Goal: Information Seeking & Learning: Check status

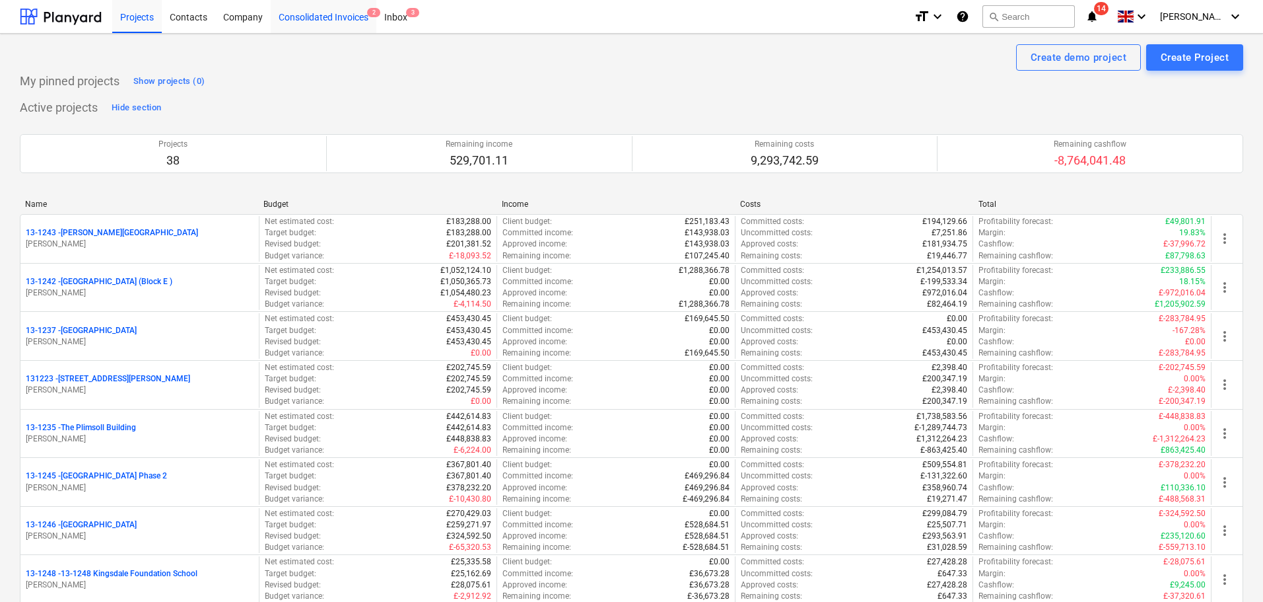
click at [367, 17] on div "Consolidated Invoices 2" at bounding box center [324, 16] width 106 height 34
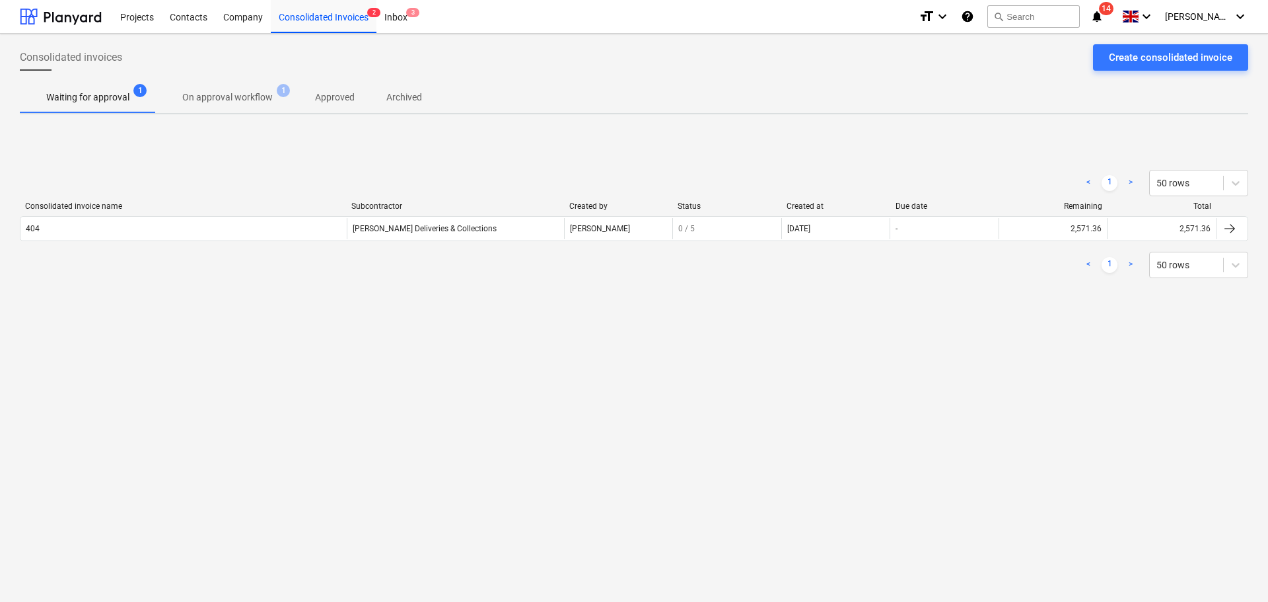
click at [252, 114] on div "Consolidated invoices Create consolidated invoice Waiting for approval 1 On app…" at bounding box center [634, 318] width 1268 height 568
click at [254, 102] on p "On approval workflow" at bounding box center [227, 97] width 90 height 14
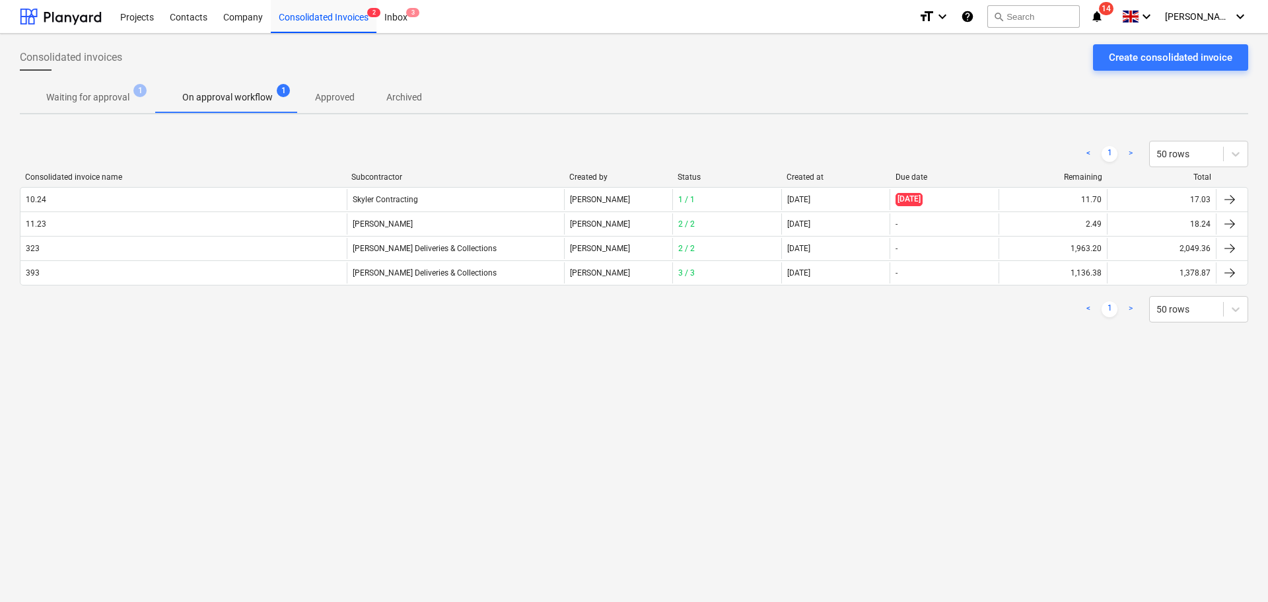
click at [104, 107] on span "Waiting for approval 1" at bounding box center [88, 97] width 136 height 24
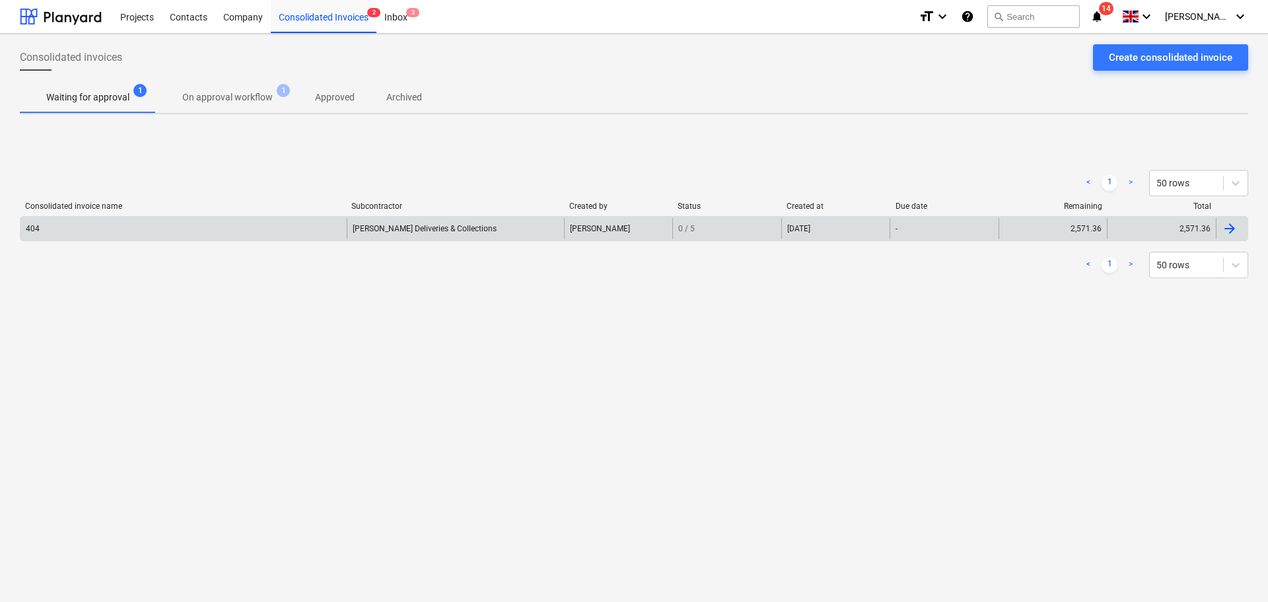
click at [133, 222] on div "404" at bounding box center [183, 228] width 326 height 21
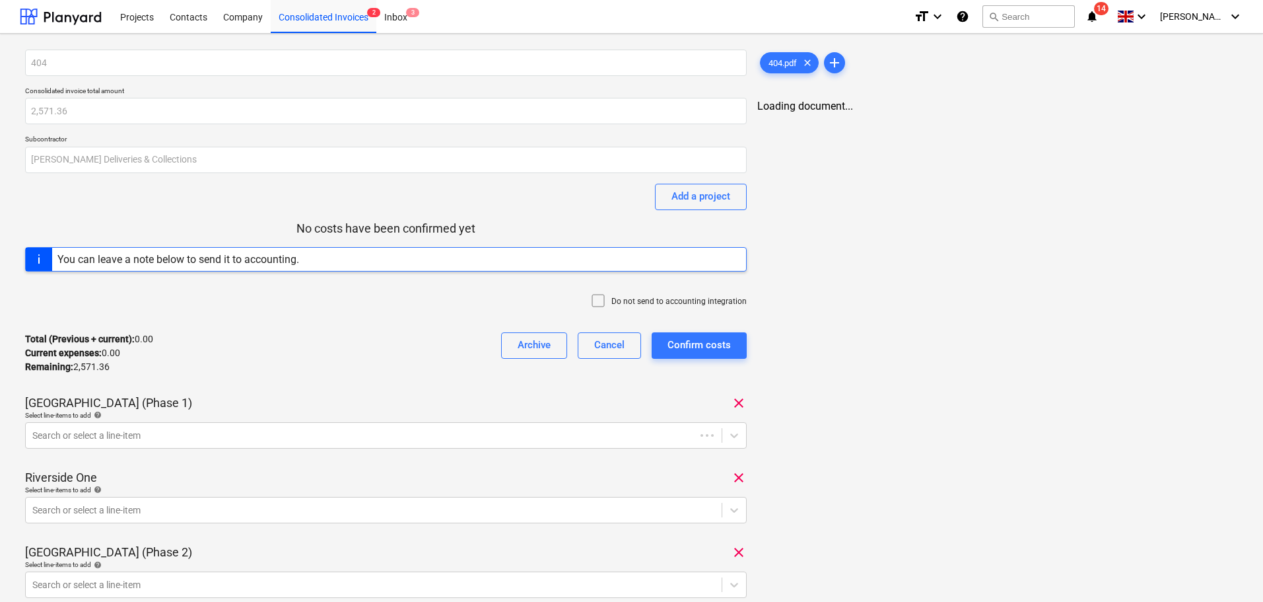
click at [257, 207] on div "404 Consolidated invoice total amount 2,571.36 Subcontractor [PERSON_NAME] Deli…" at bounding box center [386, 461] width 722 height 822
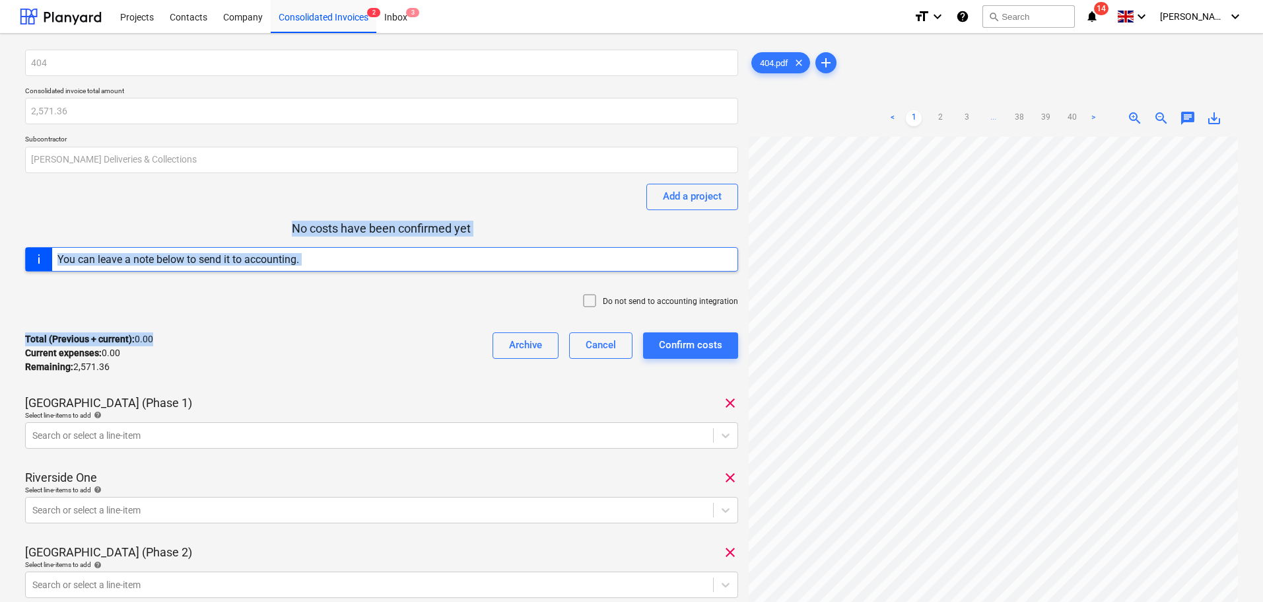
drag, startPoint x: 257, startPoint y: 207, endPoint x: 284, endPoint y: 298, distance: 95.1
click at [284, 298] on div "404 Consolidated invoice total amount 2,571.36 Subcontractor [PERSON_NAME] Deli…" at bounding box center [381, 461] width 713 height 822
click at [286, 304] on div "Do not send to accounting integration" at bounding box center [381, 302] width 713 height 40
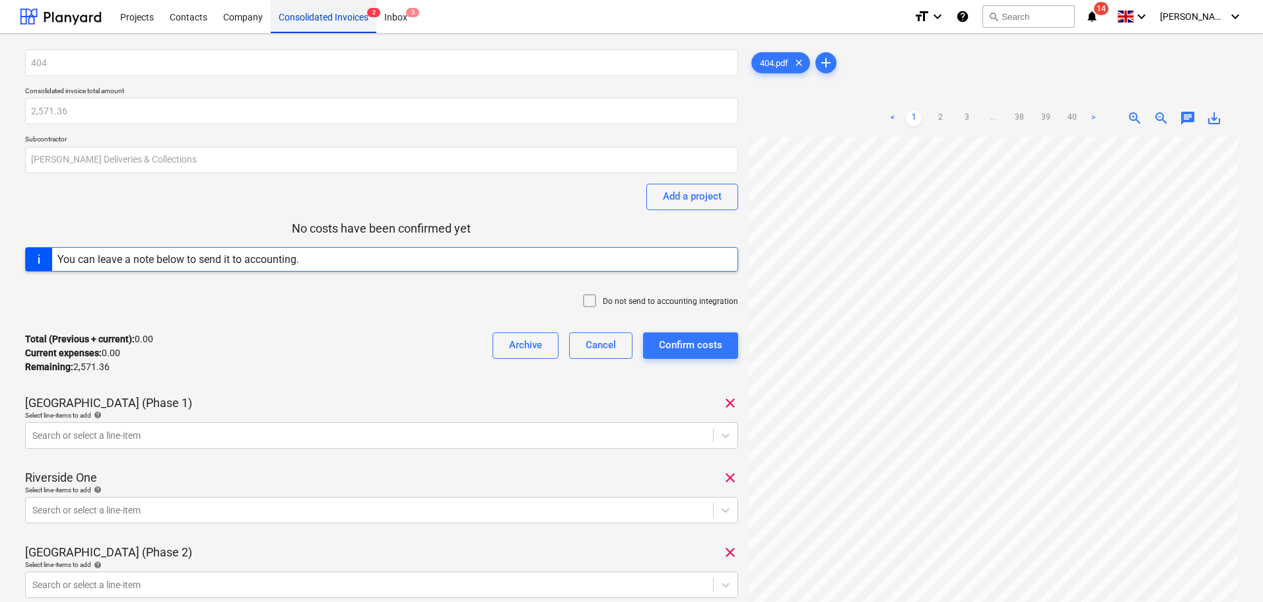
click at [334, 32] on div "Consolidated Invoices 2" at bounding box center [324, 16] width 106 height 34
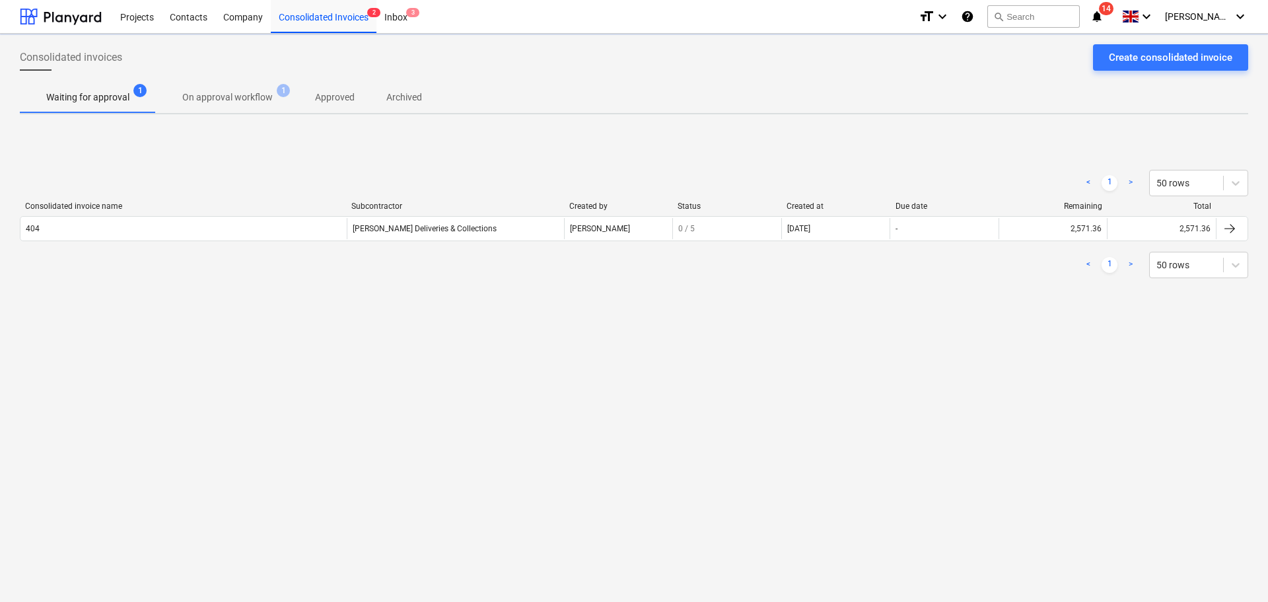
click at [271, 98] on span "On approval workflow 1" at bounding box center [228, 97] width 112 height 14
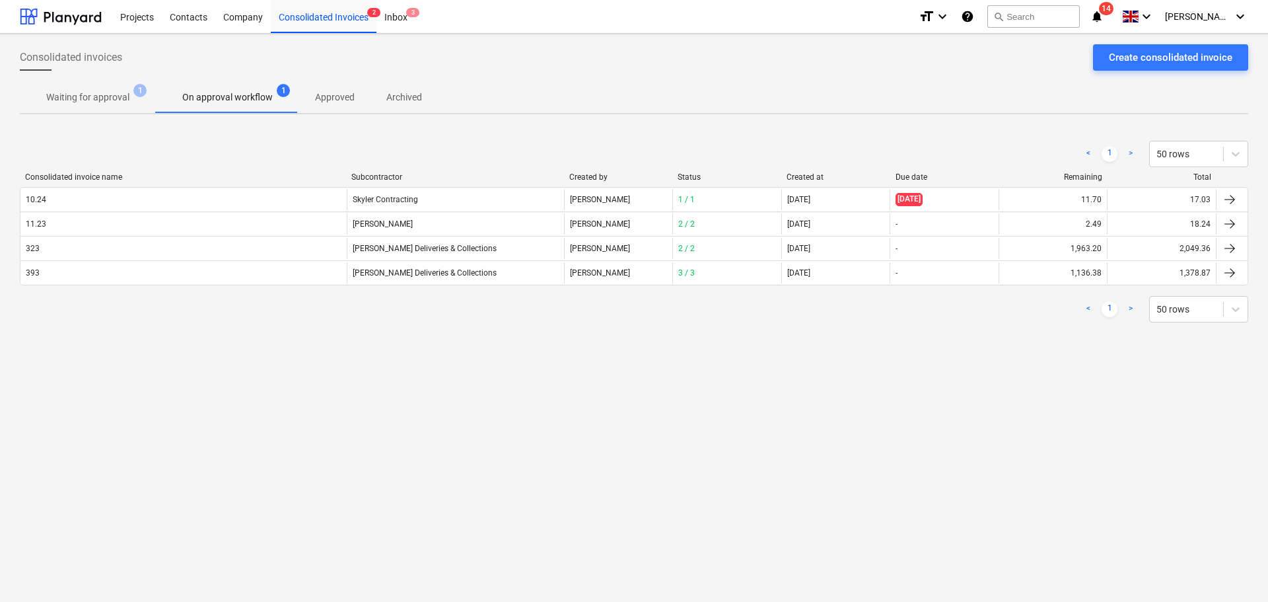
click at [446, 153] on div "< 1 > 50 rows" at bounding box center [634, 154] width 1228 height 26
click at [86, 17] on div at bounding box center [61, 16] width 82 height 33
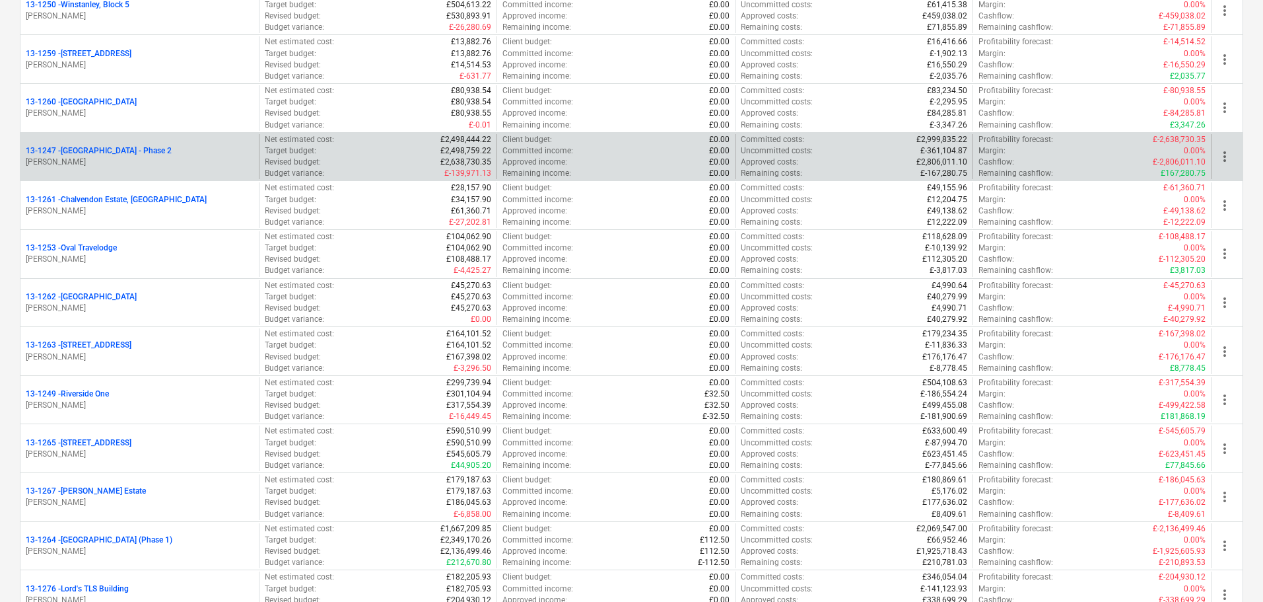
scroll to position [859, 0]
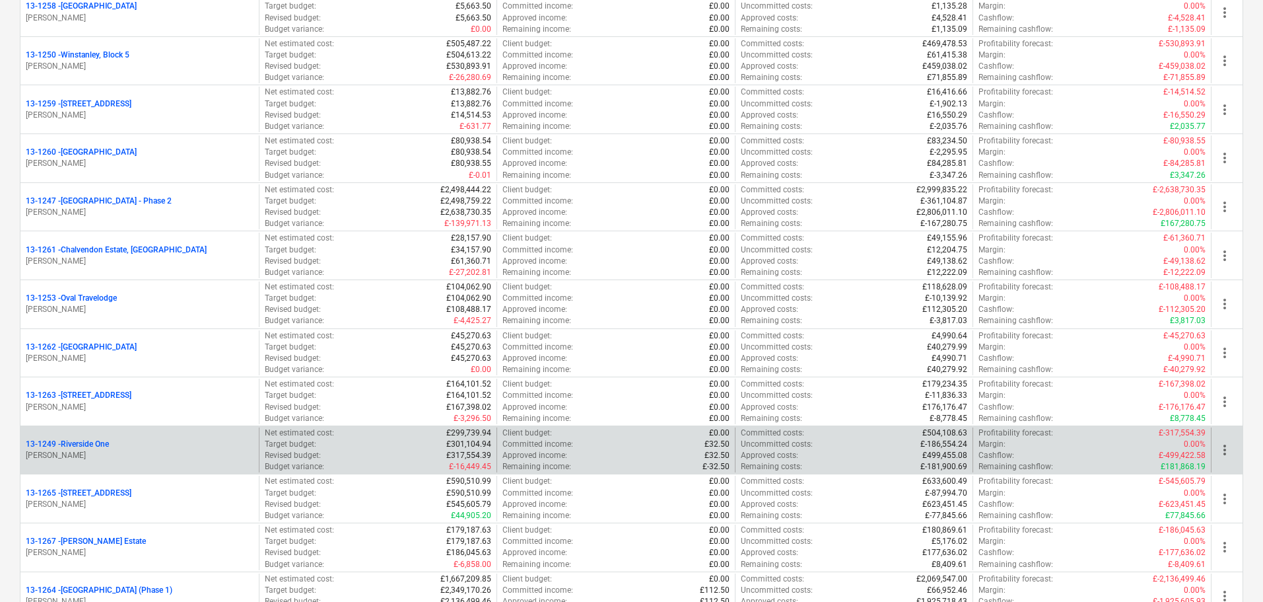
click at [112, 449] on div "13-1249 - [GEOGRAPHIC_DATA]" at bounding box center [140, 444] width 228 height 11
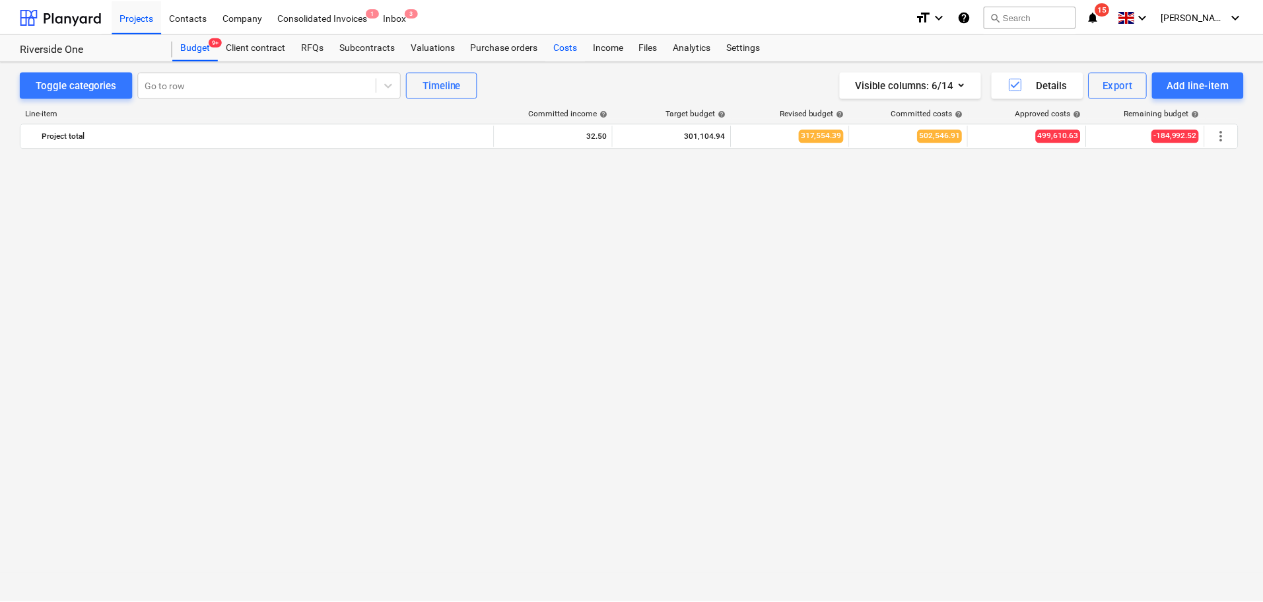
scroll to position [970, 0]
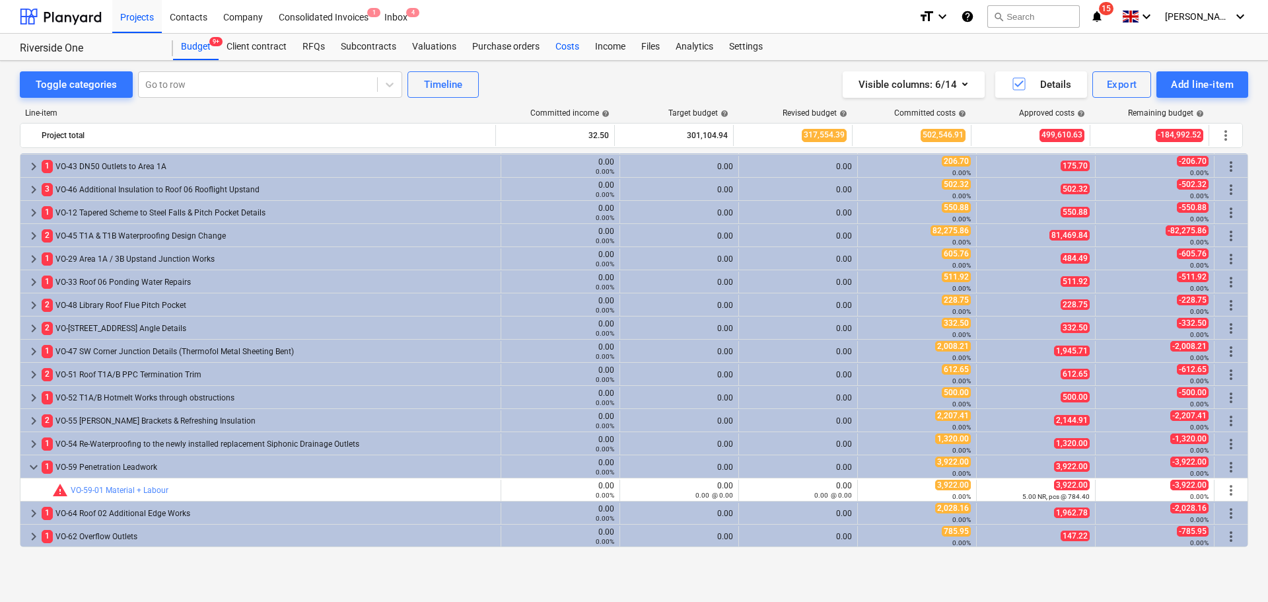
click at [572, 39] on div "Costs" at bounding box center [567, 47] width 40 height 26
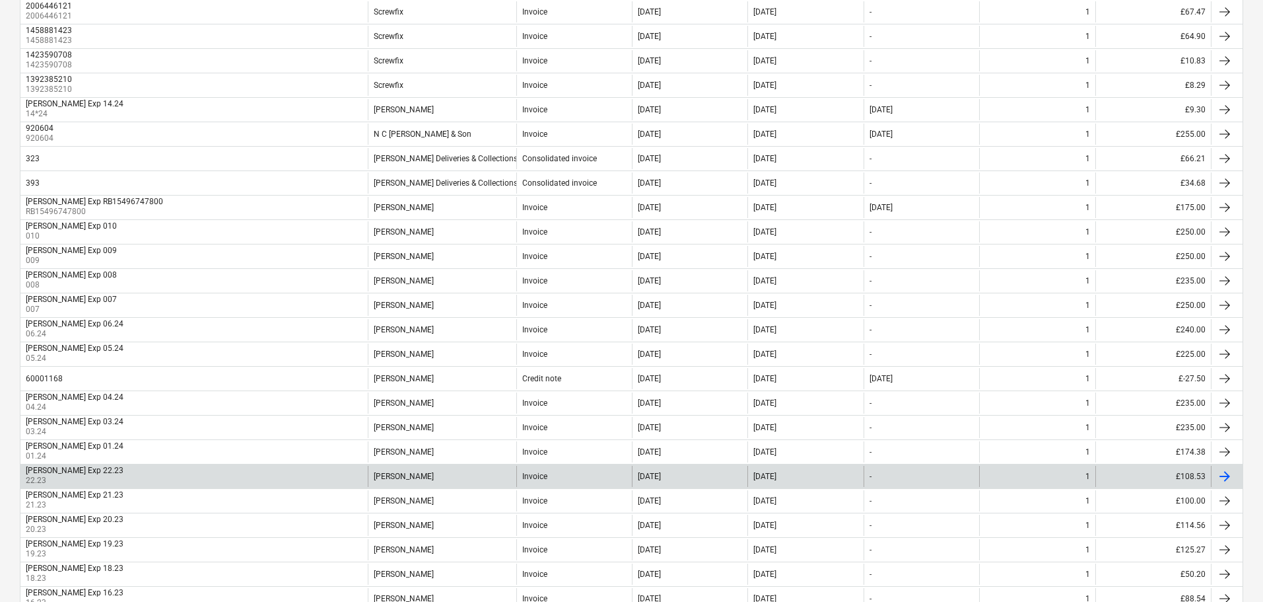
scroll to position [944, 0]
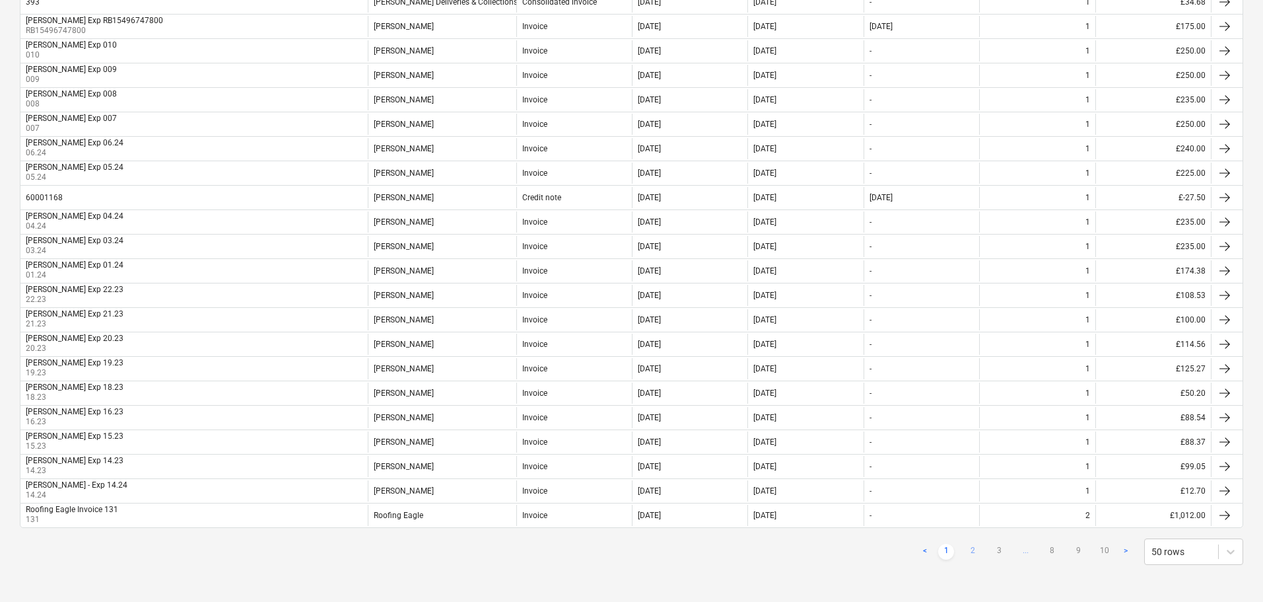
click at [975, 549] on link "2" at bounding box center [973, 552] width 16 height 16
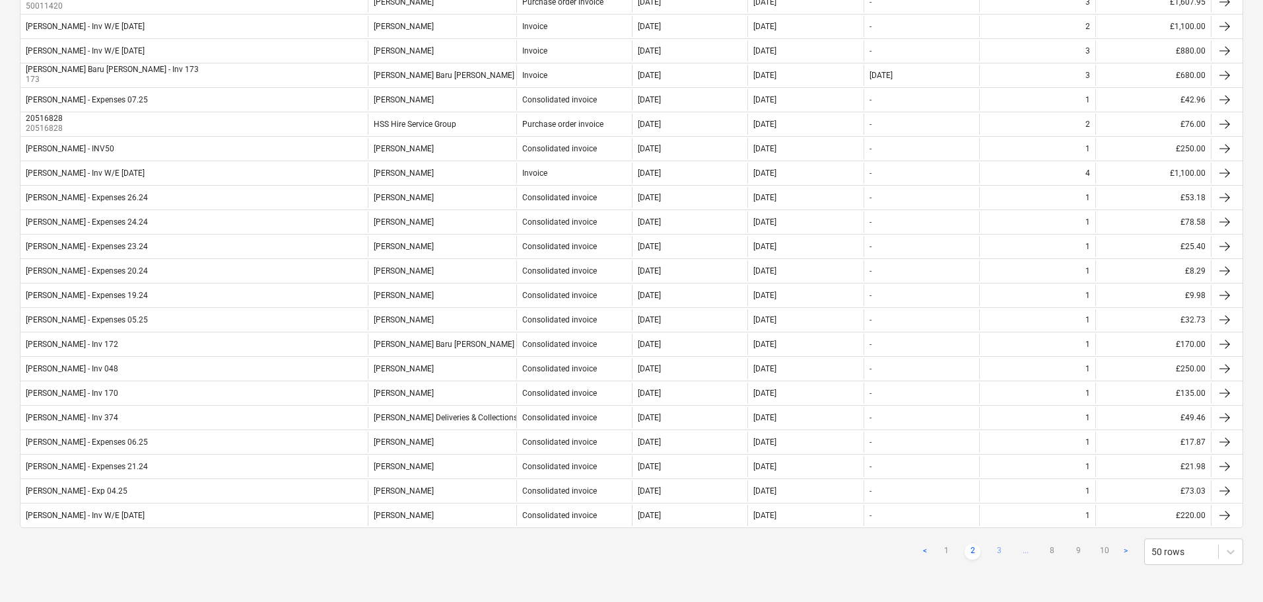
click at [1001, 547] on link "3" at bounding box center [999, 552] width 16 height 16
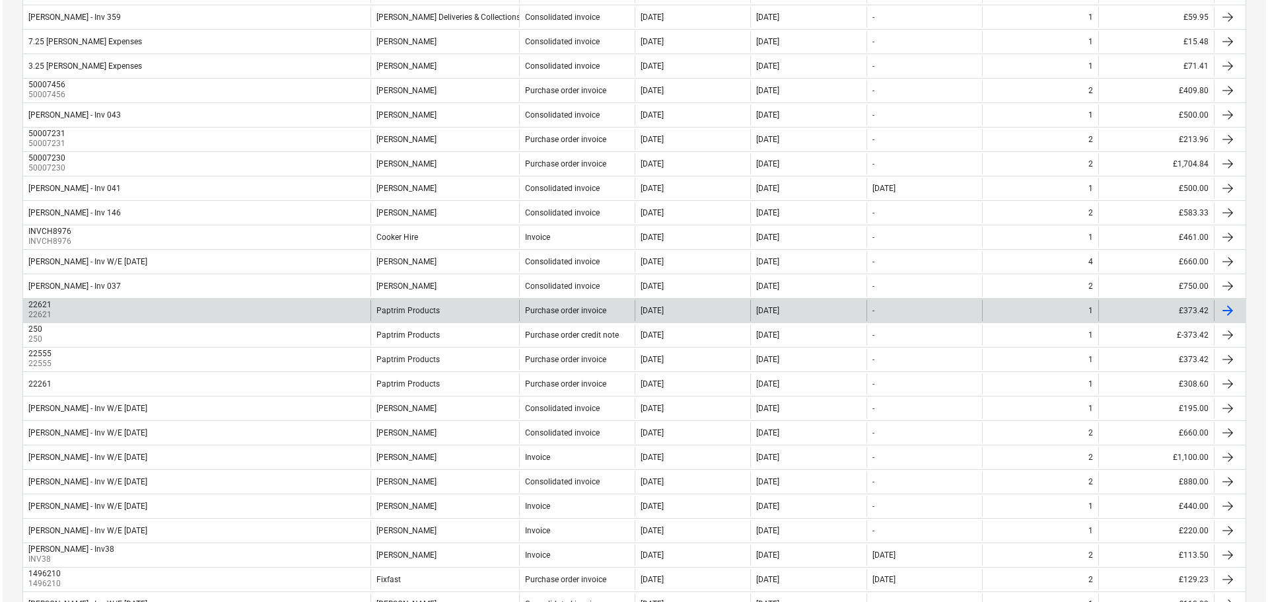
scroll to position [0, 0]
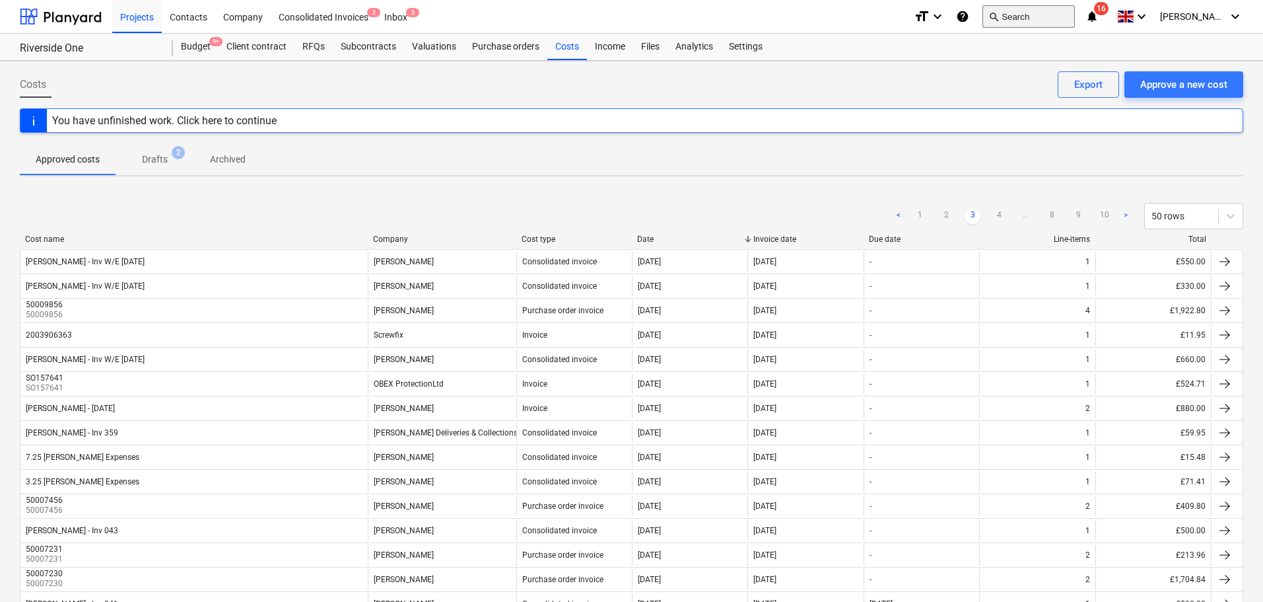
click at [1061, 15] on button "search Search" at bounding box center [1029, 16] width 92 height 22
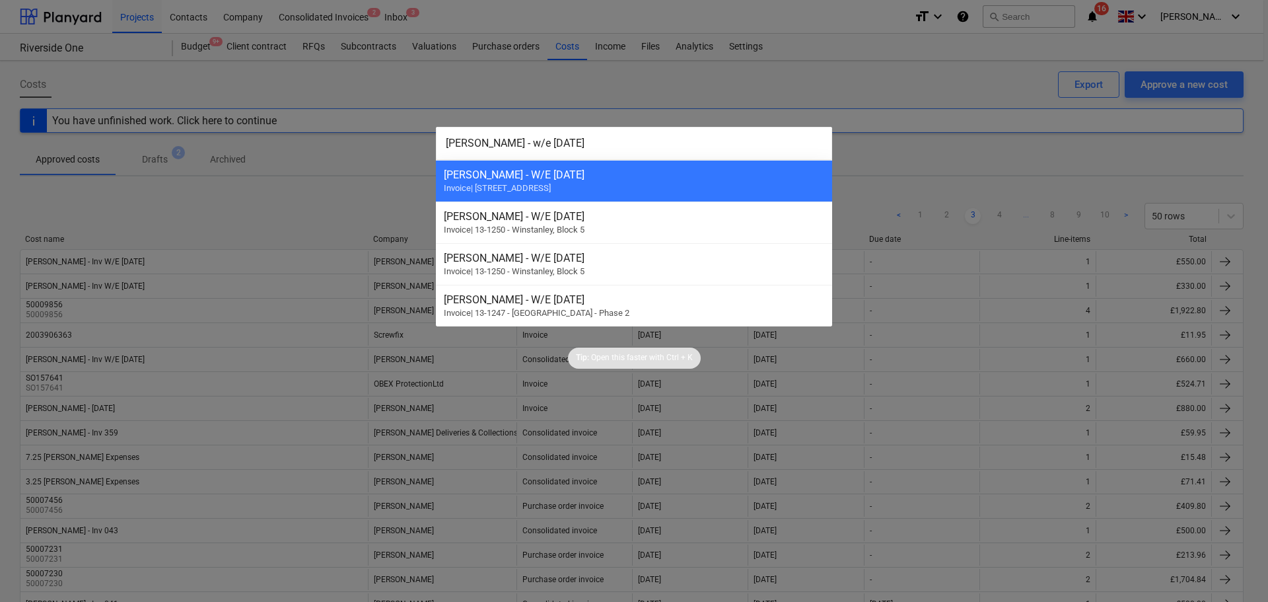
type input "[PERSON_NAME] - w/e [DATE]"
click at [351, 176] on div at bounding box center [634, 301] width 1268 height 602
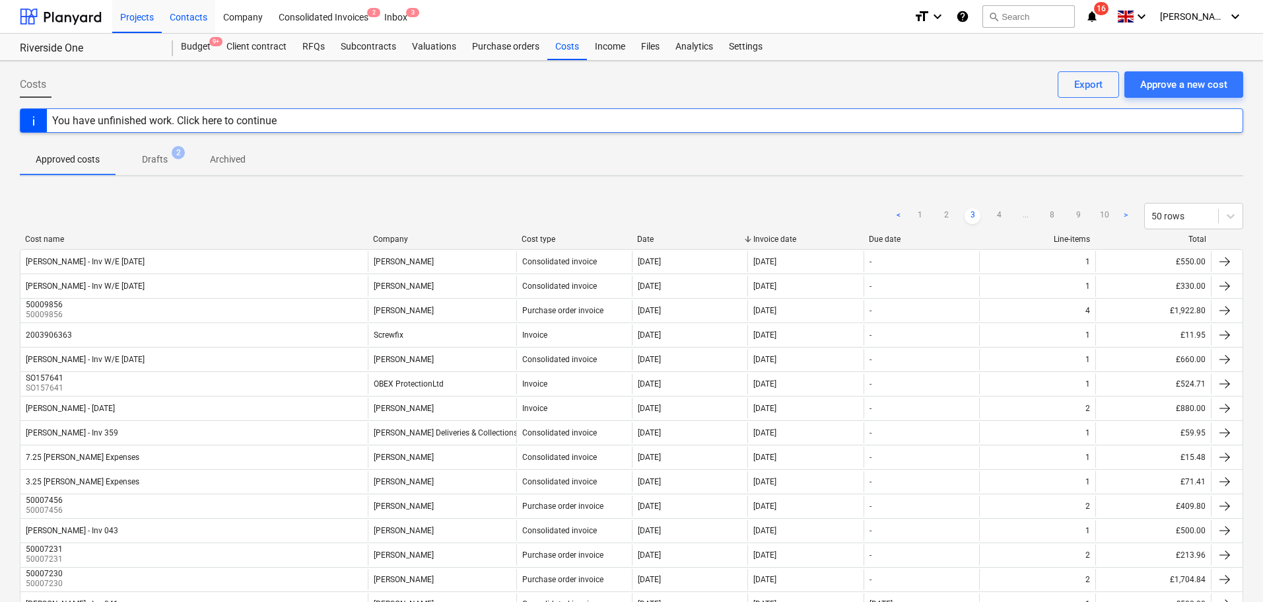
click at [196, 18] on div "Contacts" at bounding box center [188, 16] width 53 height 34
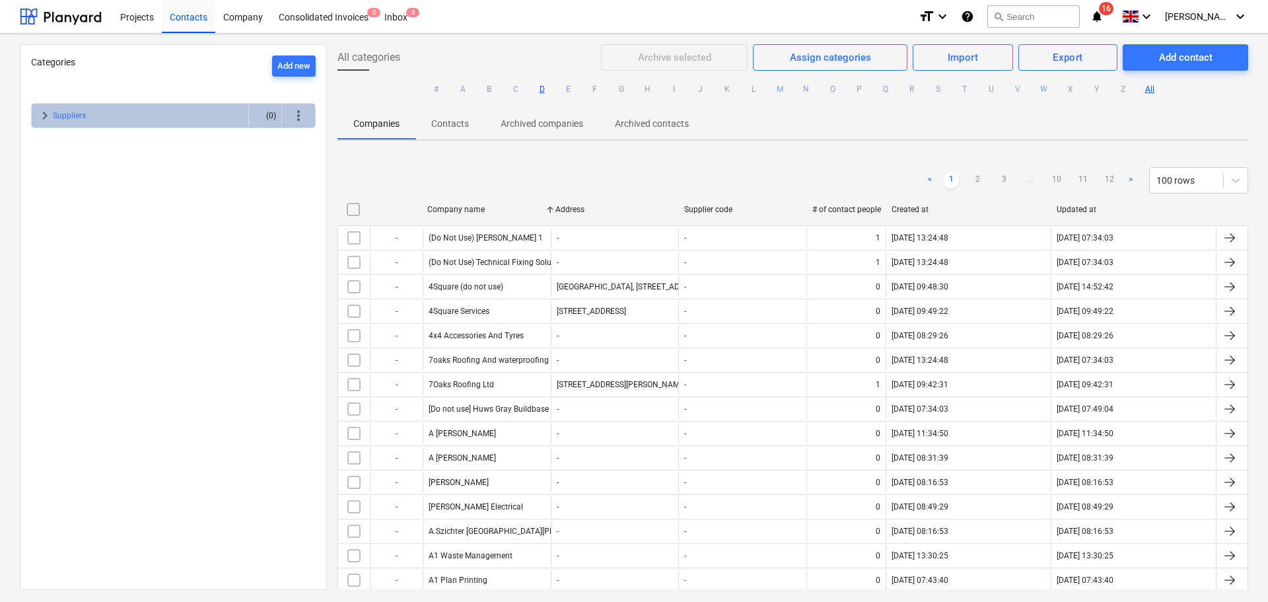
click at [540, 90] on button "D" at bounding box center [542, 89] width 16 height 16
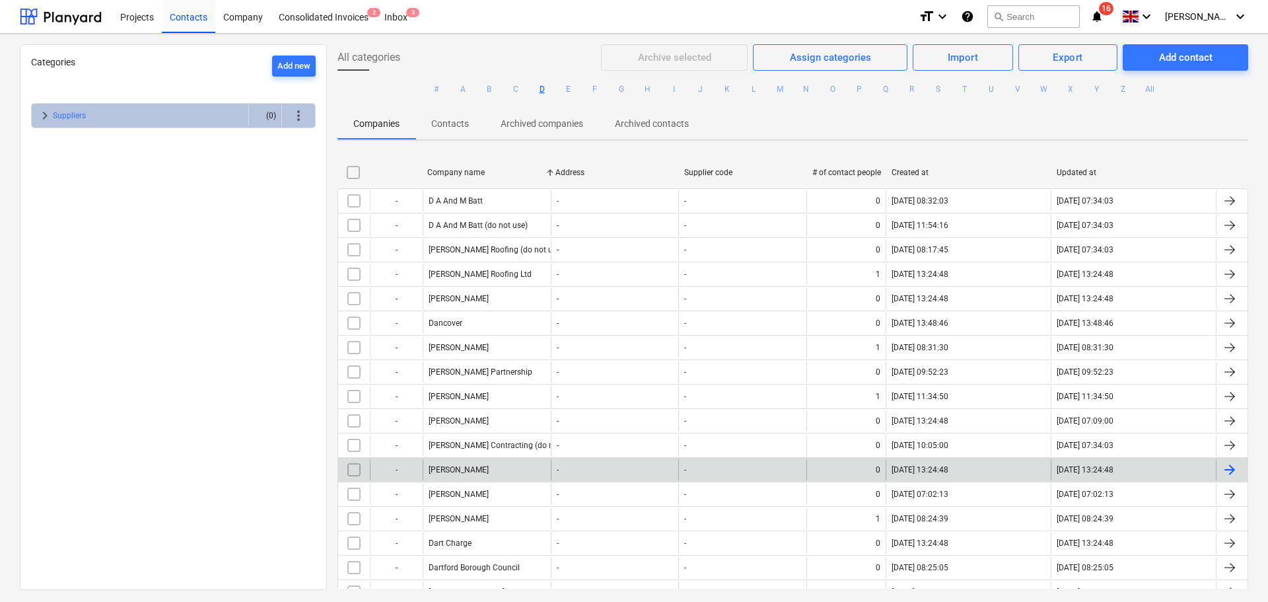
click at [472, 472] on div "[PERSON_NAME]" at bounding box center [459, 469] width 60 height 9
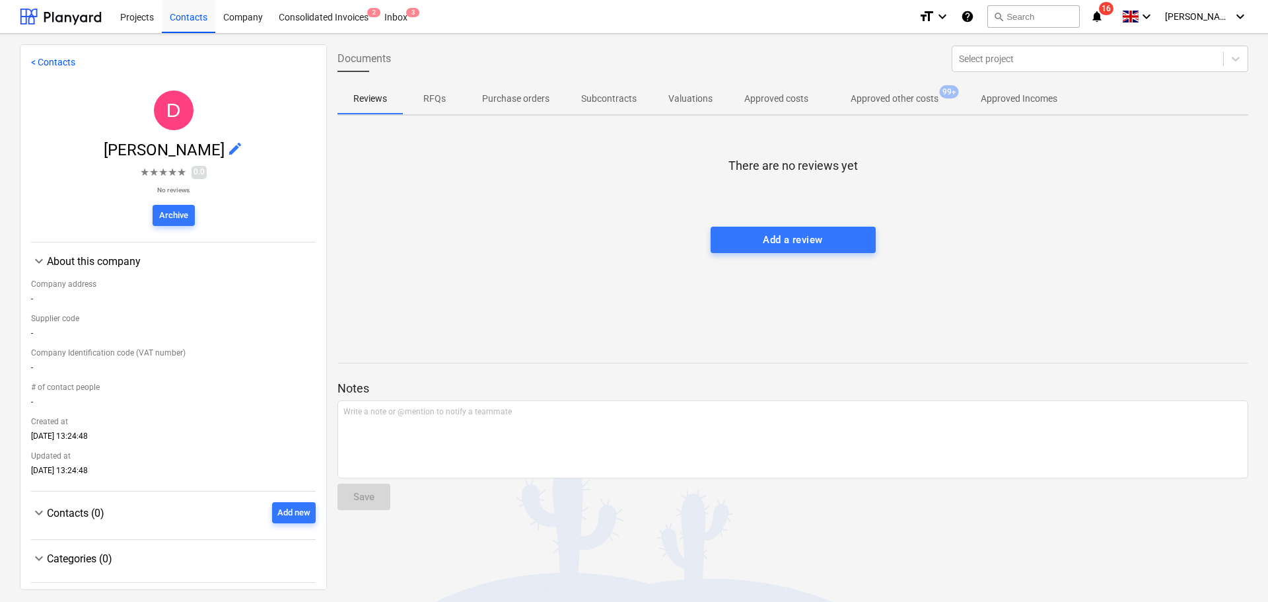
click at [877, 88] on span "Approved other costs 99+" at bounding box center [894, 99] width 141 height 24
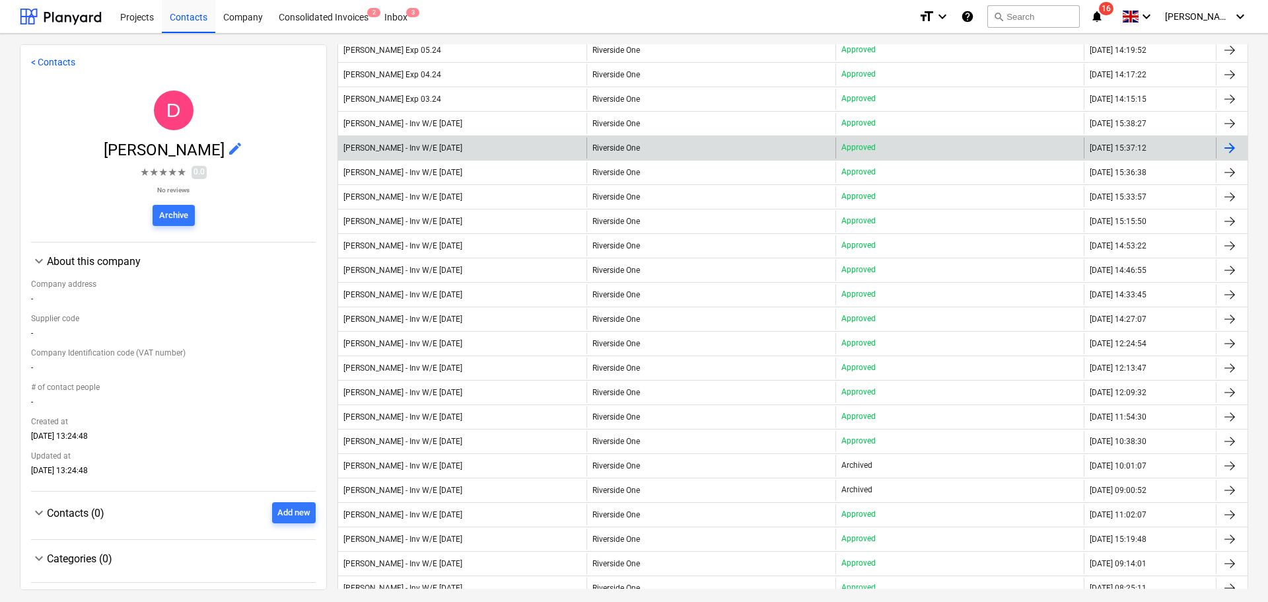
scroll to position [330, 0]
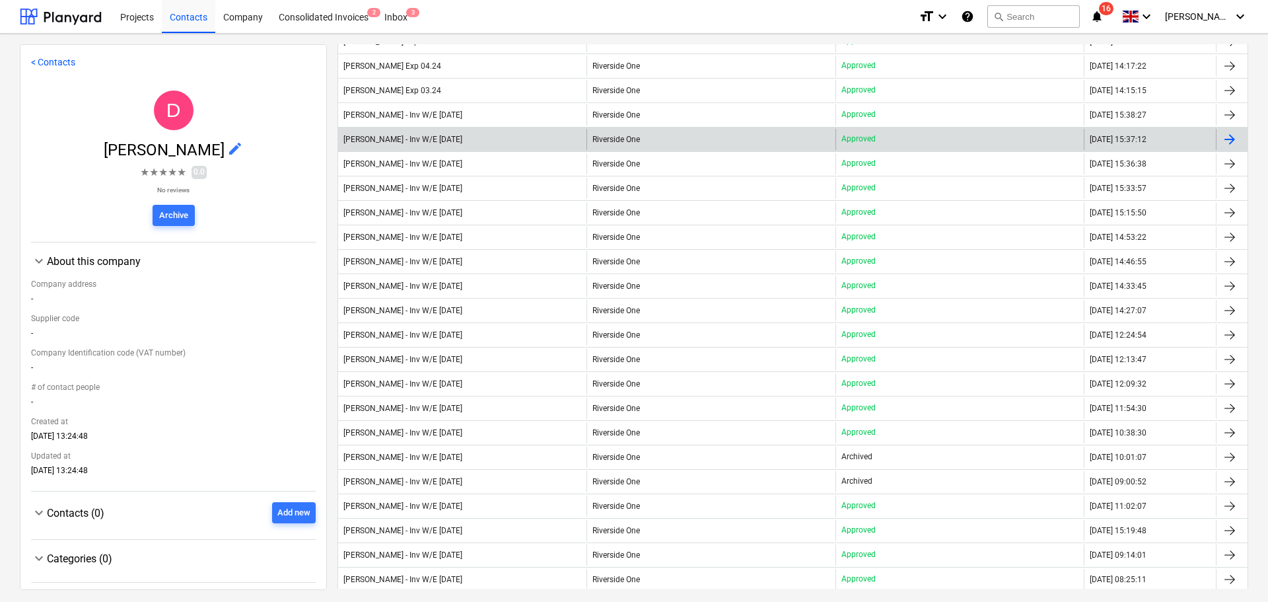
click at [485, 144] on div "[PERSON_NAME] - Inv W/E [DATE]" at bounding box center [462, 139] width 248 height 21
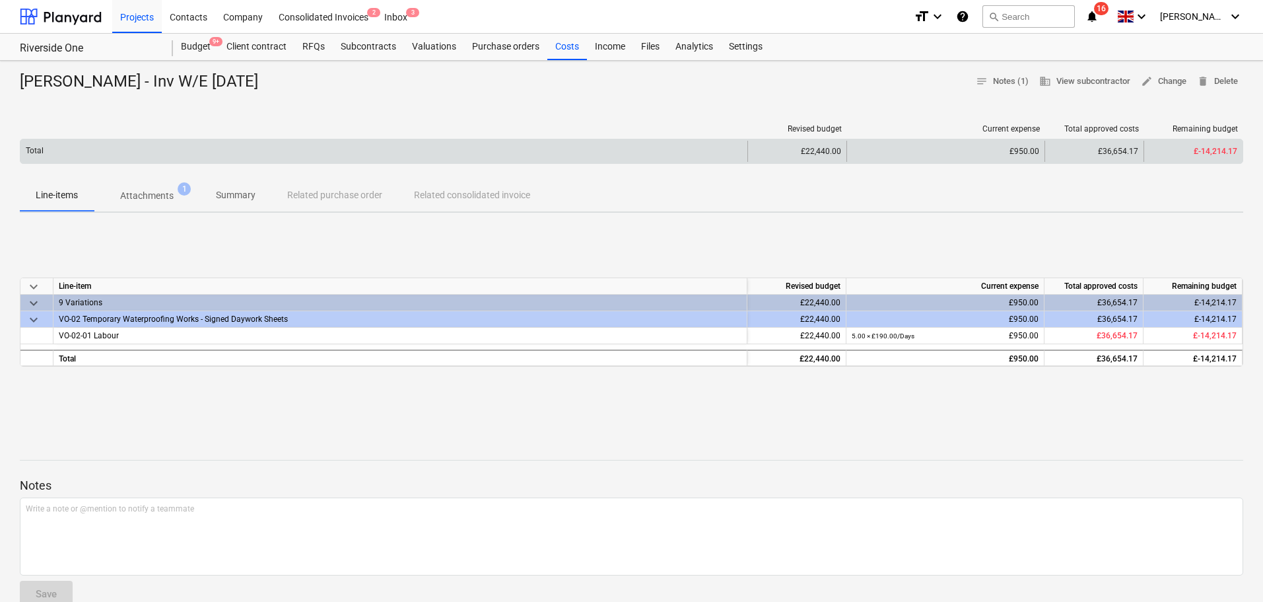
click at [1029, 157] on div "£950.00" at bounding box center [946, 151] width 198 height 21
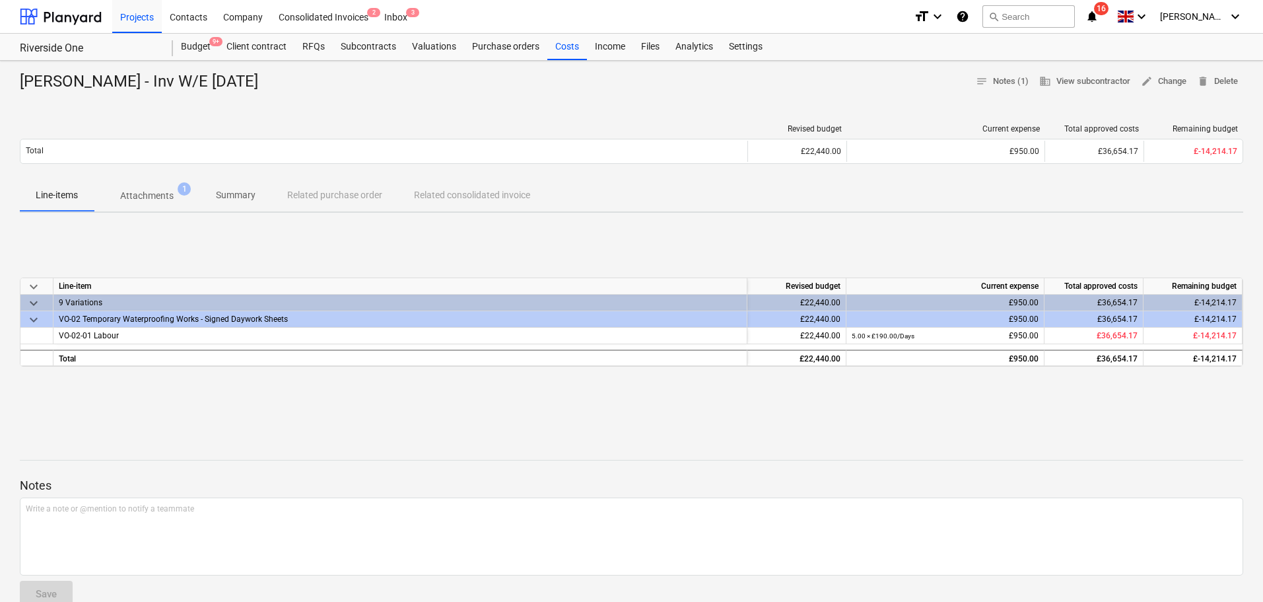
click at [977, 184] on div "Line-items Attachments 1 Summary Related purchase order Related consolidated in…" at bounding box center [632, 196] width 1224 height 32
click at [145, 200] on p "Attachments" at bounding box center [146, 196] width 53 height 14
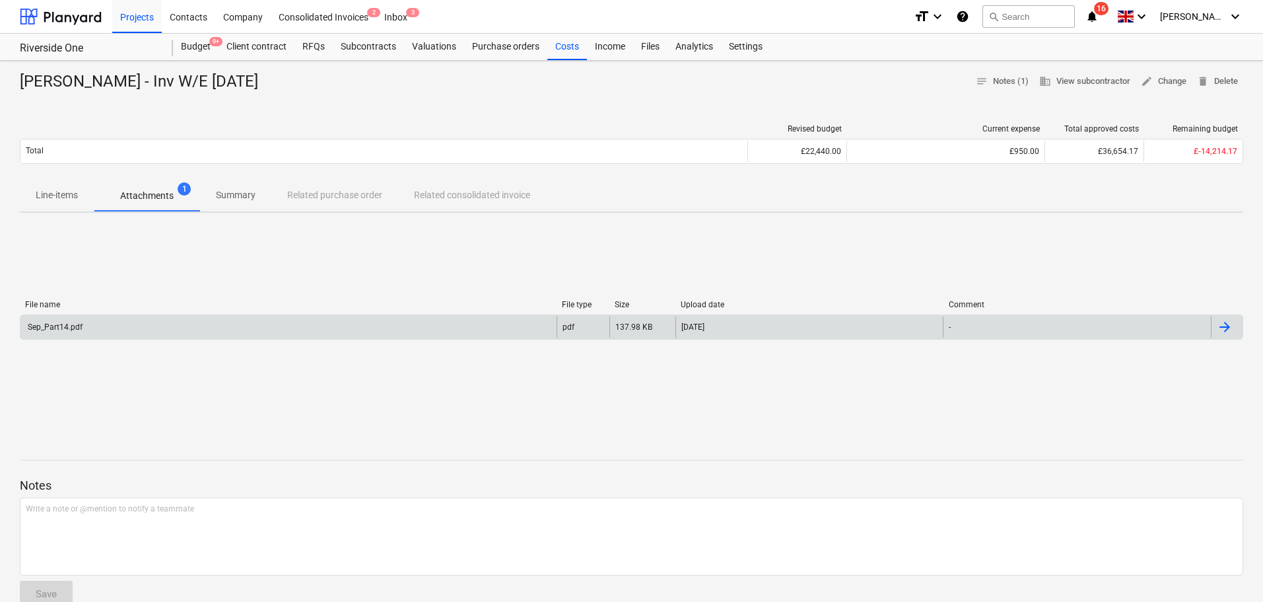
click at [174, 333] on div "Sep_Part14.pdf" at bounding box center [288, 326] width 536 height 21
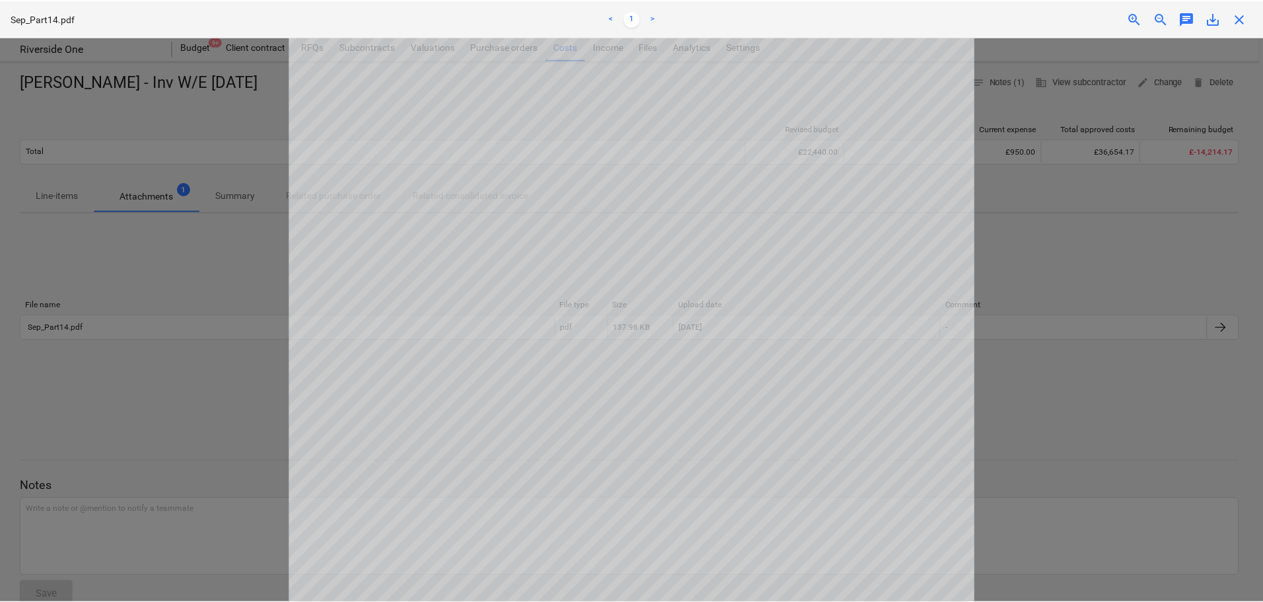
scroll to position [330, 0]
click at [1249, 21] on span "close" at bounding box center [1244, 19] width 16 height 16
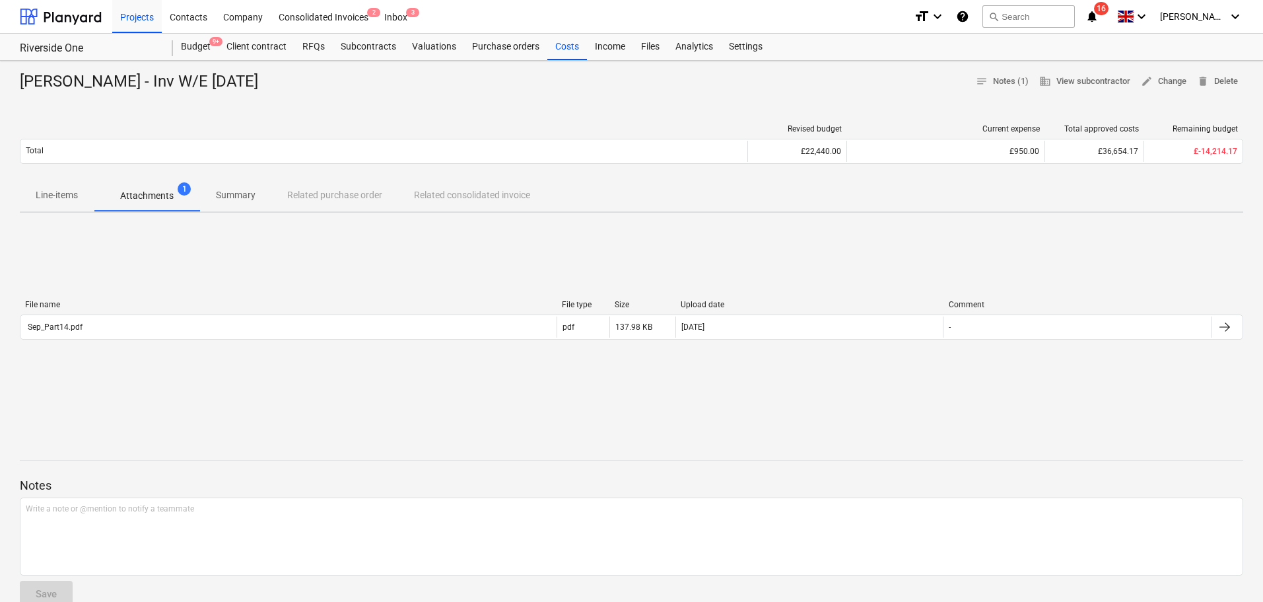
click at [1109, 15] on span "16" at bounding box center [1101, 8] width 15 height 13
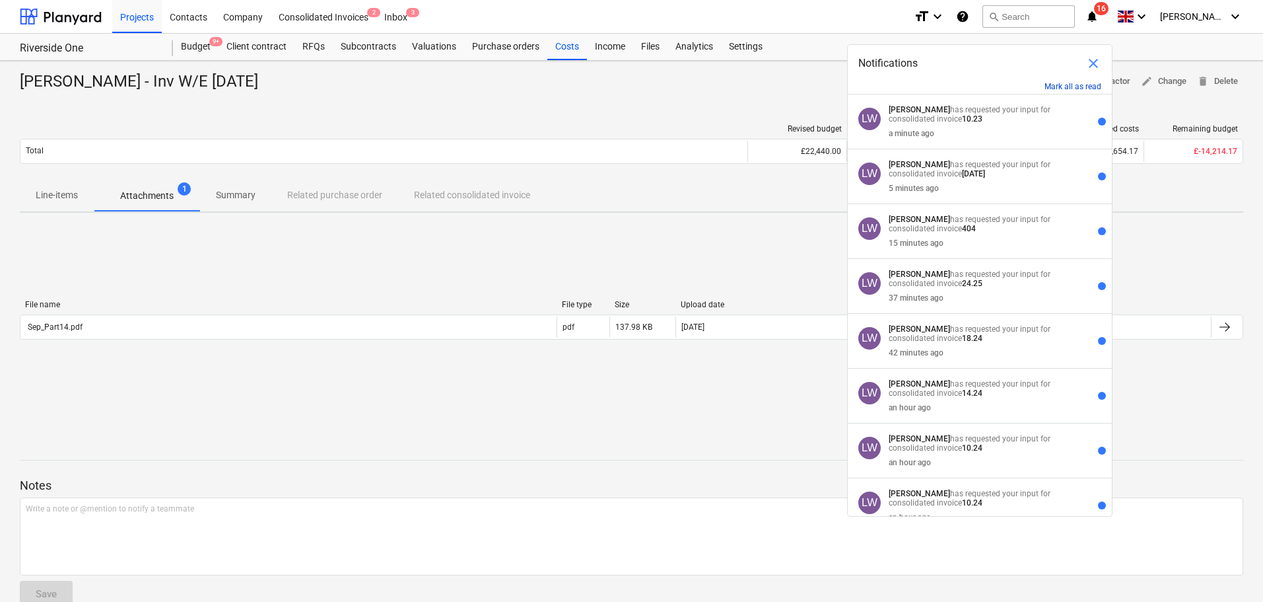
click at [1070, 90] on button "Mark all as read" at bounding box center [1073, 86] width 57 height 9
click at [707, 109] on div "[PERSON_NAME] - Inv W/E [DATE] notes Notes (1) business View subcontractor edit…" at bounding box center [631, 417] width 1263 height 713
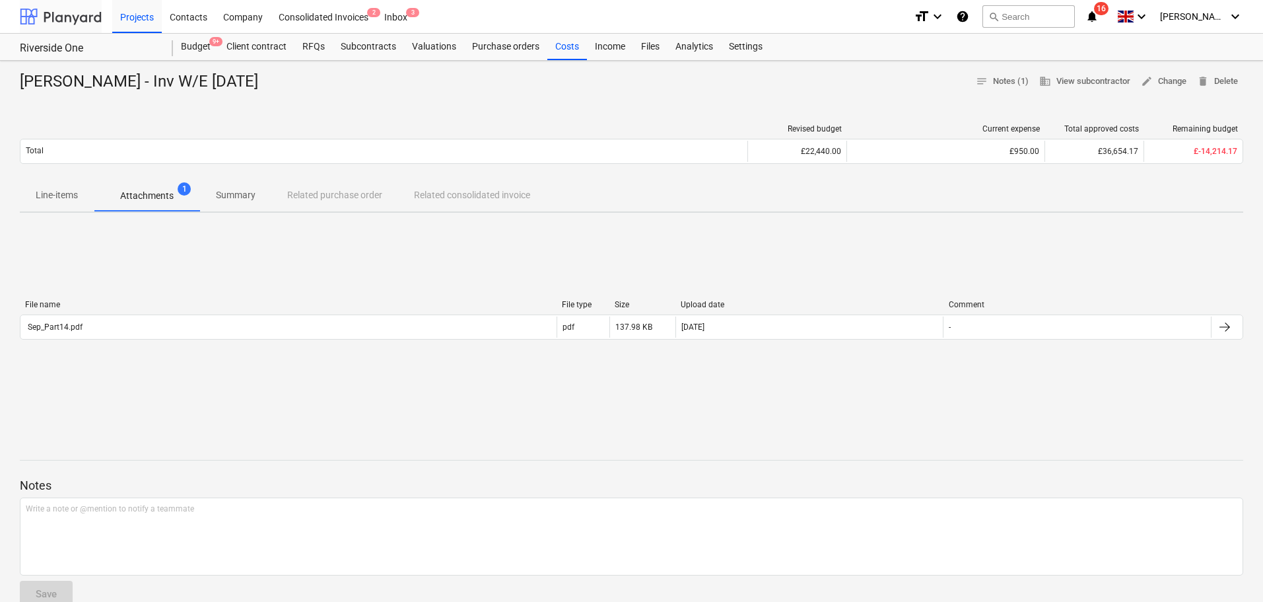
click at [57, 15] on div at bounding box center [61, 16] width 82 height 33
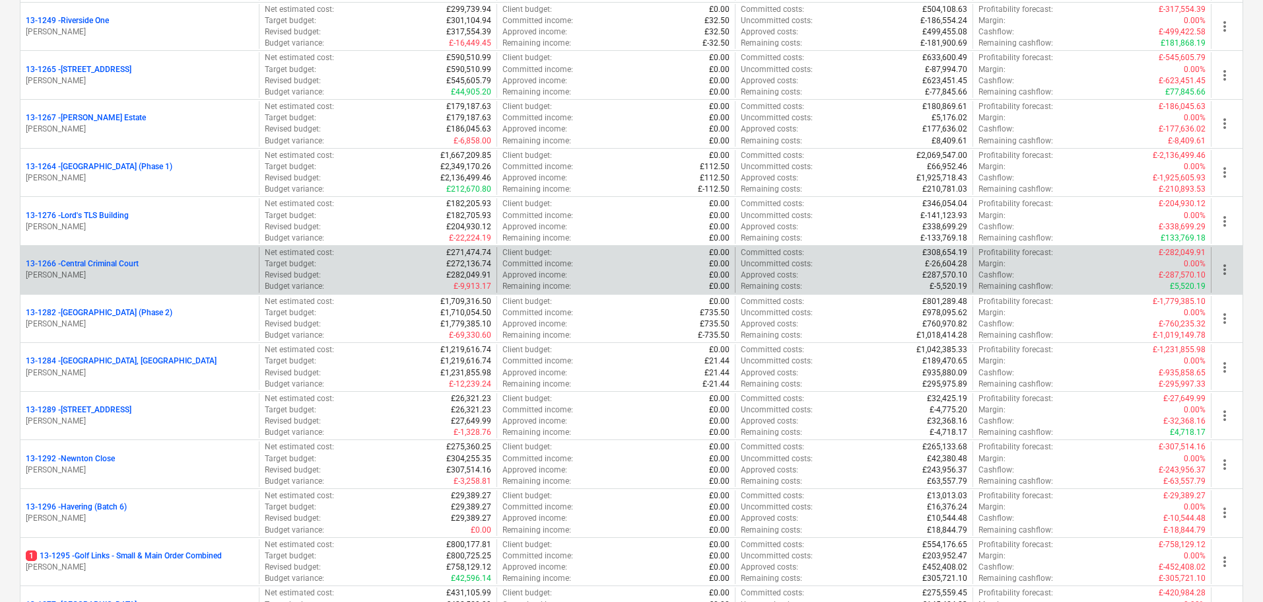
scroll to position [1321, 0]
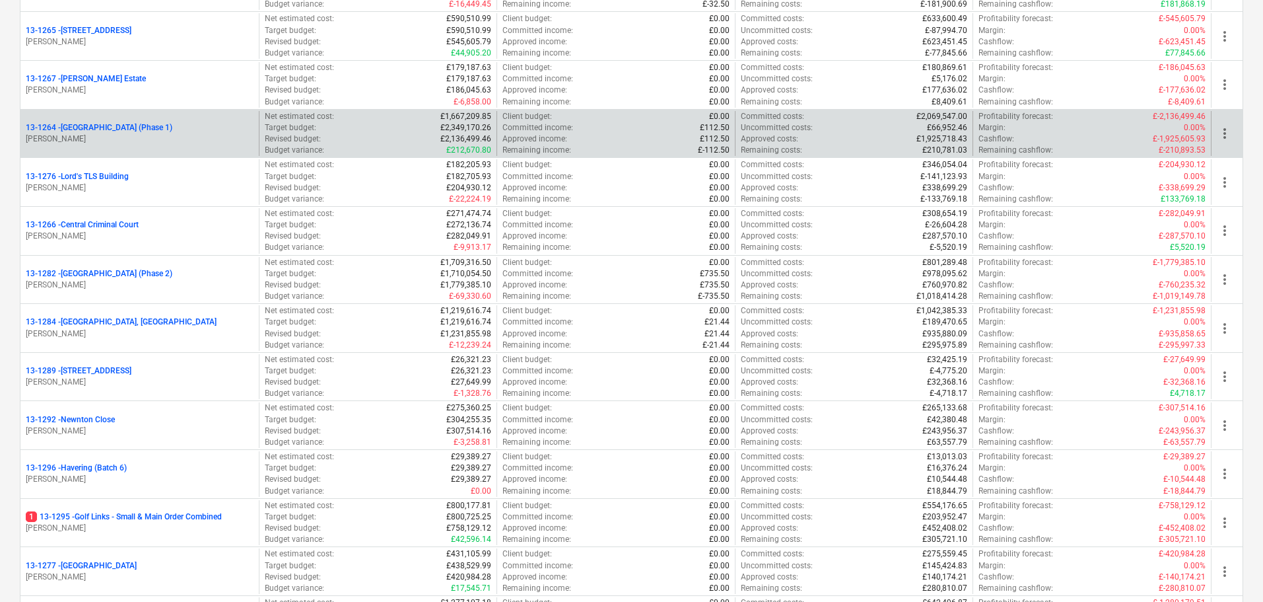
click at [172, 133] on p "13-1264 - Plumstead [GEOGRAPHIC_DATA] (Phase 1)" at bounding box center [99, 127] width 147 height 11
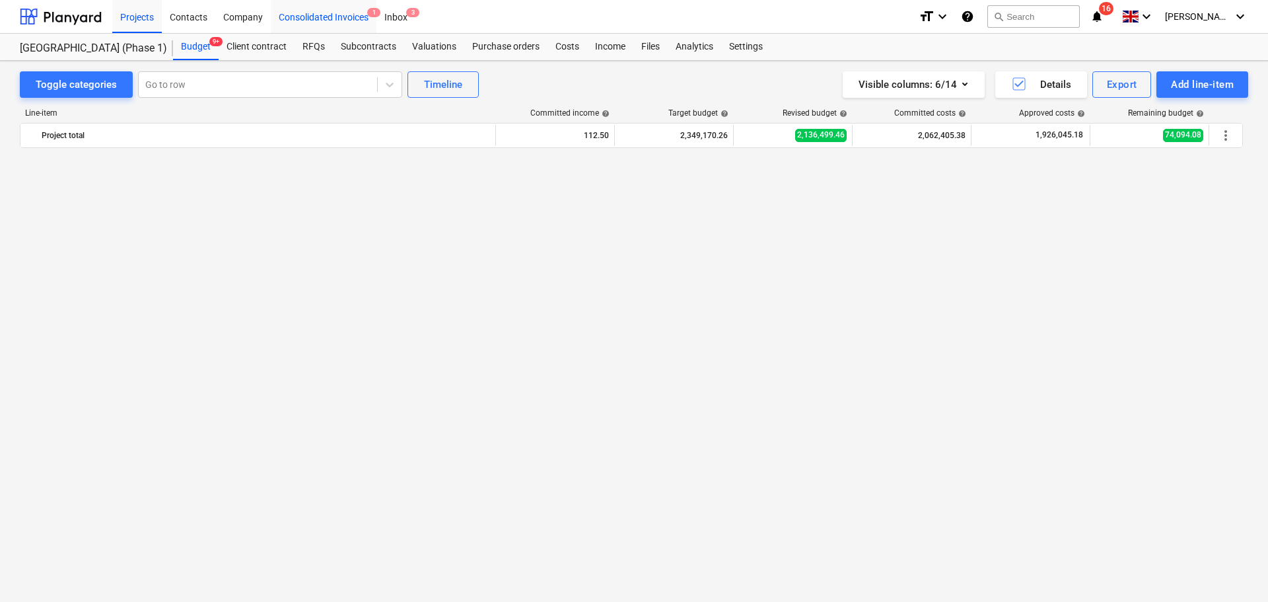
scroll to position [2519, 0]
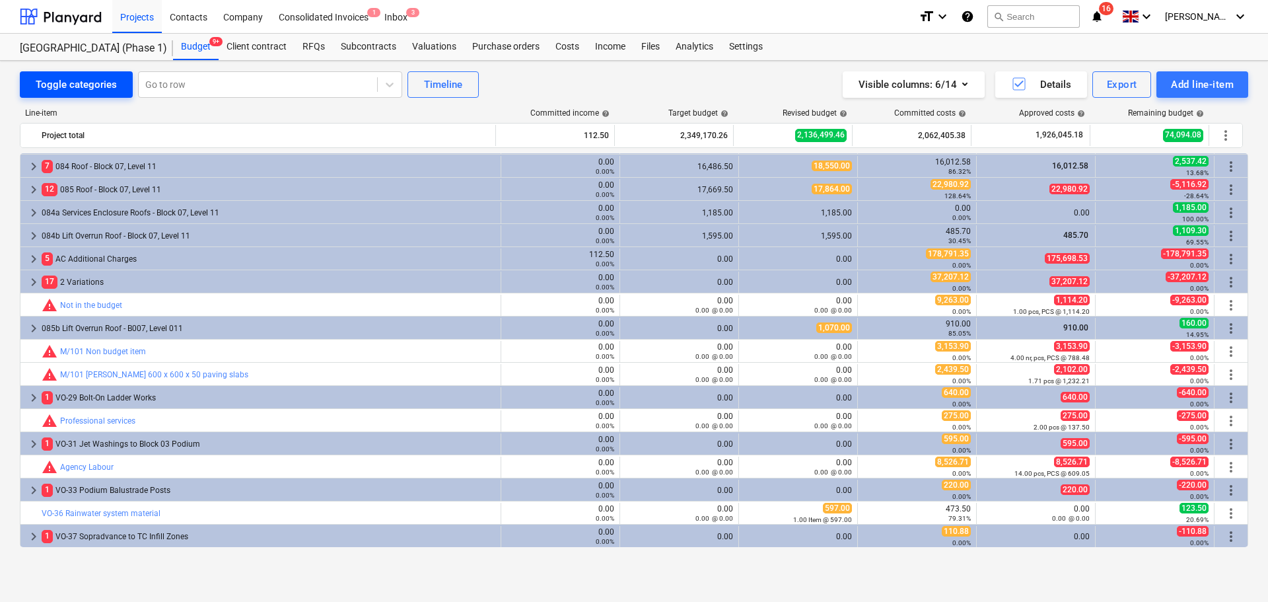
click at [91, 77] on div "Toggle categories" at bounding box center [76, 84] width 81 height 17
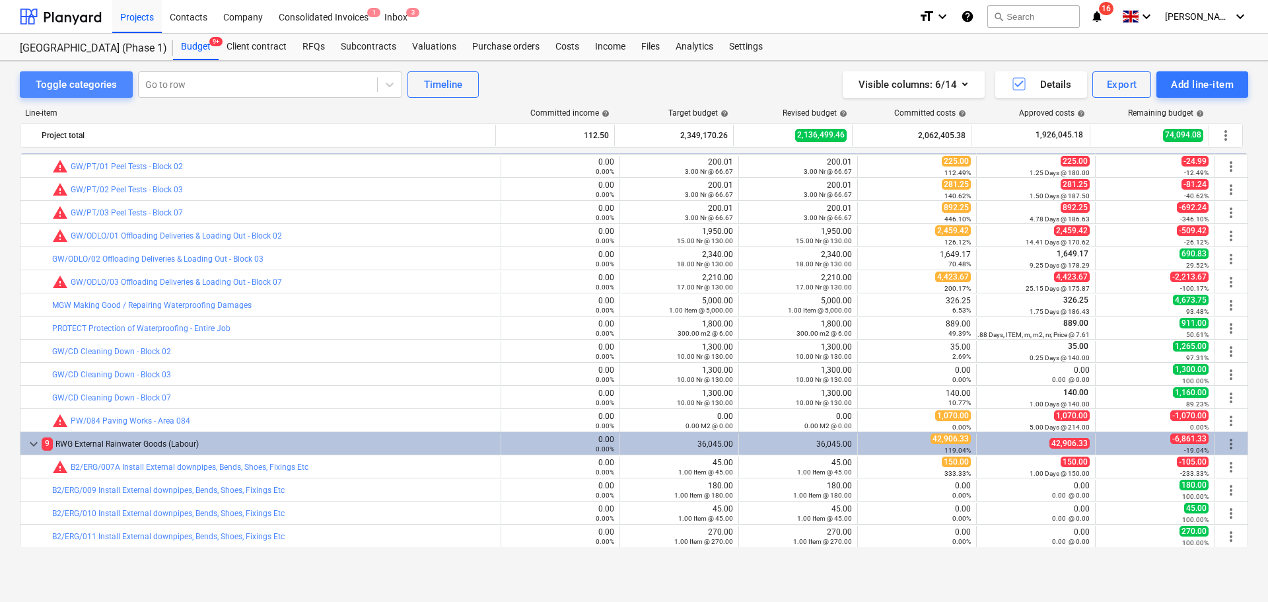
click at [91, 77] on div "Toggle categories" at bounding box center [76, 84] width 81 height 17
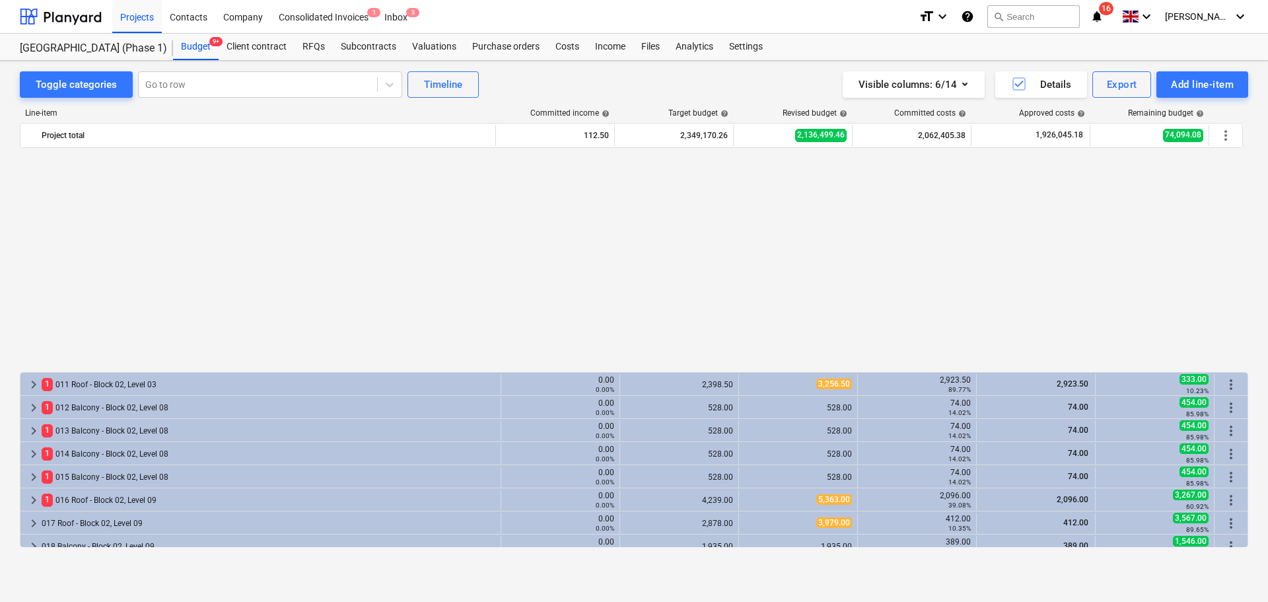
scroll to position [392, 0]
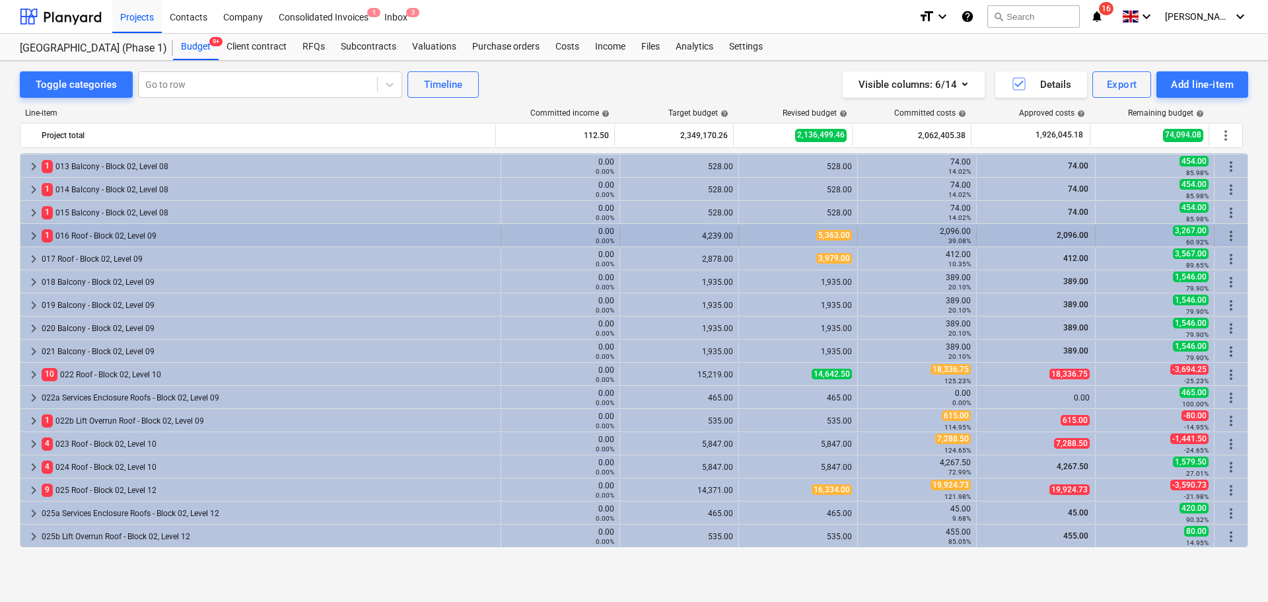
click at [108, 244] on div "1 016 Roof - Block 02, Level 09" at bounding box center [269, 235] width 454 height 21
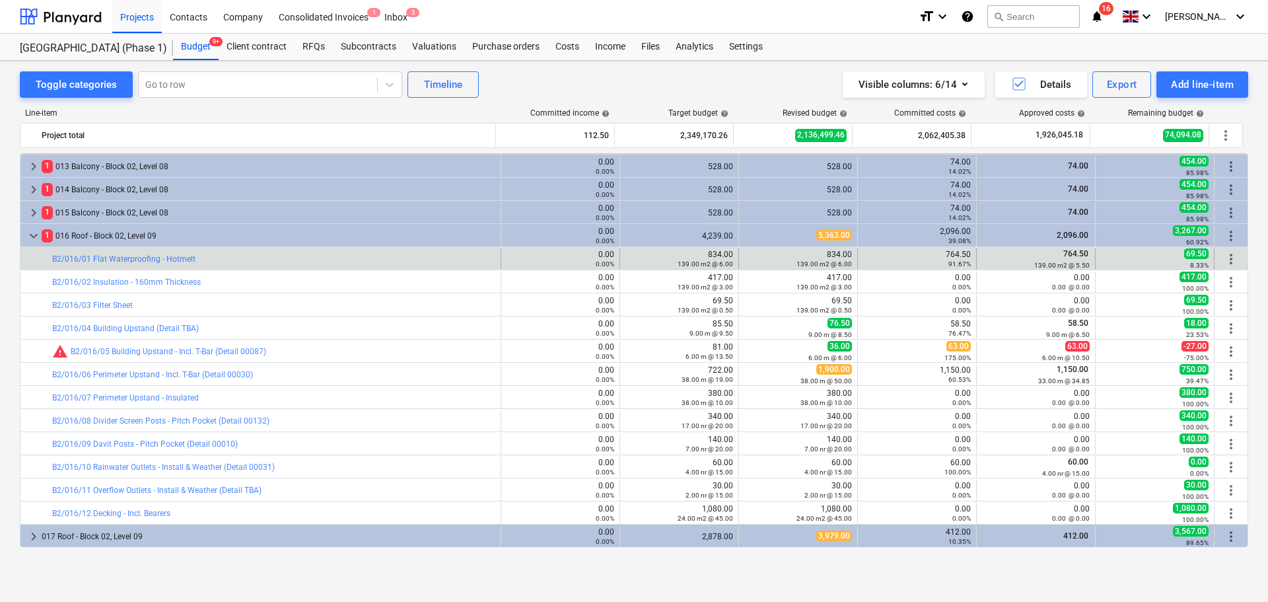
click at [287, 252] on div "bar_chart B2/016/01 Flat Waterproofing - Hotmelt" at bounding box center [273, 258] width 443 height 21
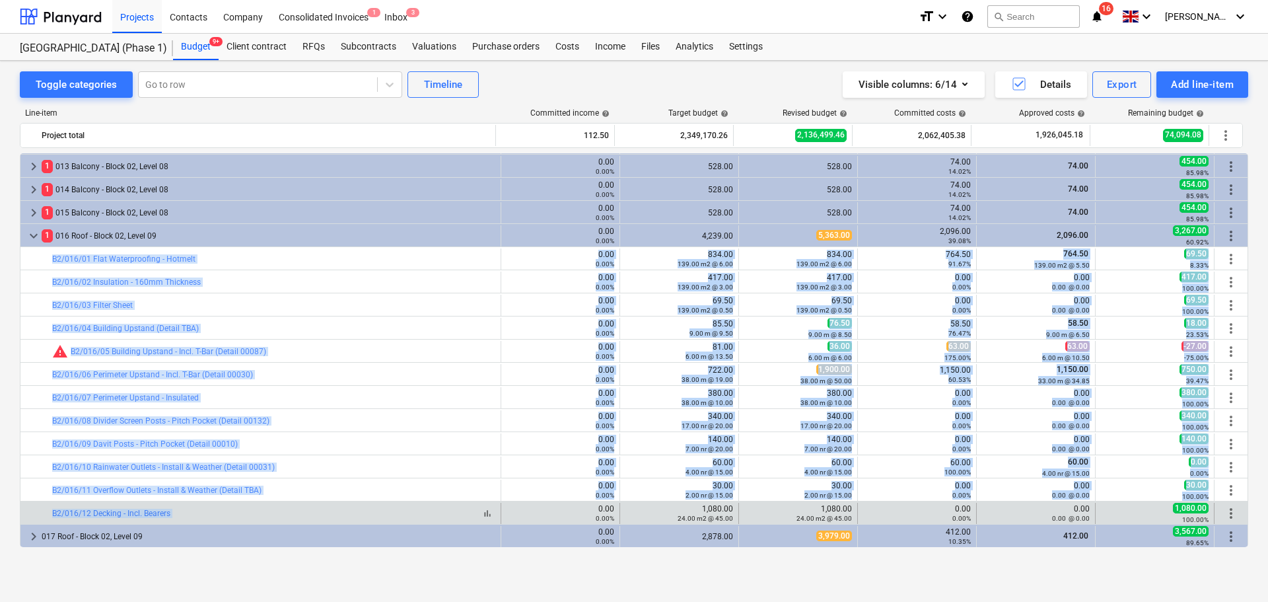
drag, startPoint x: 287, startPoint y: 252, endPoint x: 333, endPoint y: 514, distance: 266.8
click at [333, 514] on div "bar_chart B2/016/12 Decking - Incl. Bearers" at bounding box center [273, 513] width 443 height 9
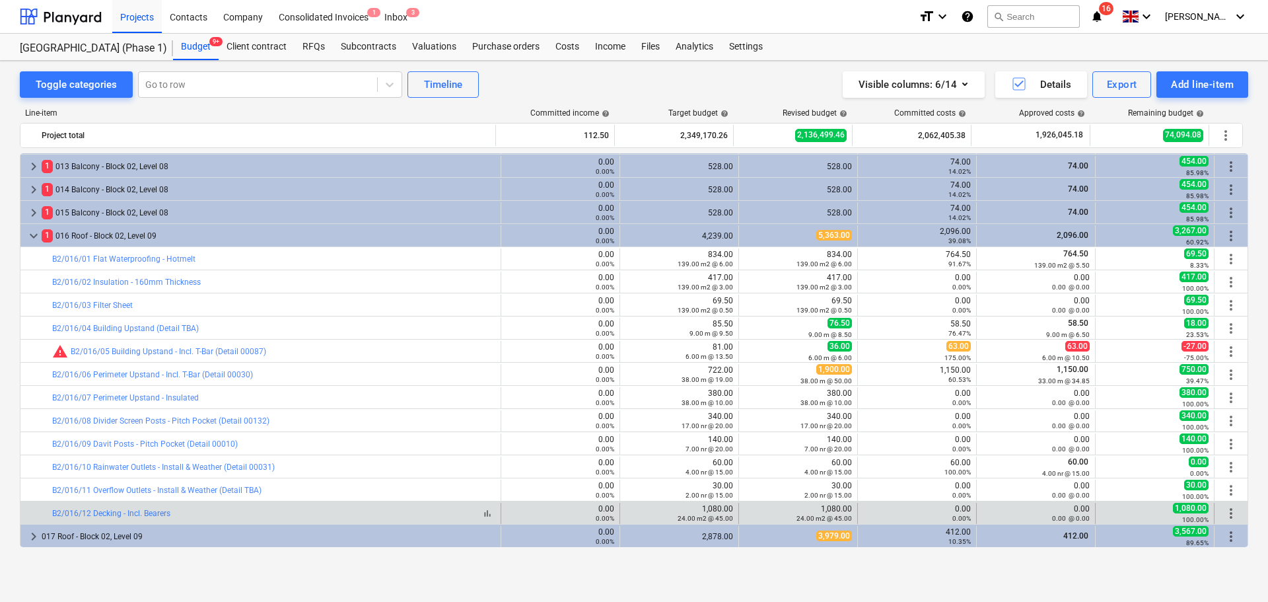
click at [333, 514] on div "bar_chart B2/016/12 Decking - Incl. Bearers" at bounding box center [273, 513] width 443 height 9
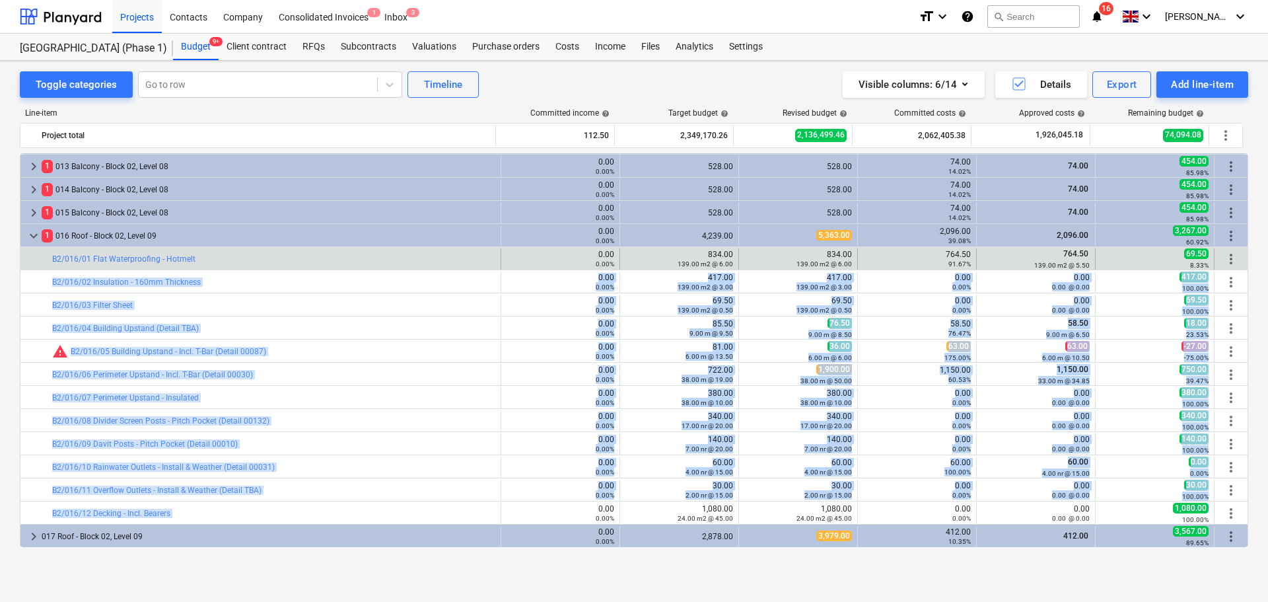
drag, startPoint x: 333, startPoint y: 514, endPoint x: 320, endPoint y: 267, distance: 247.3
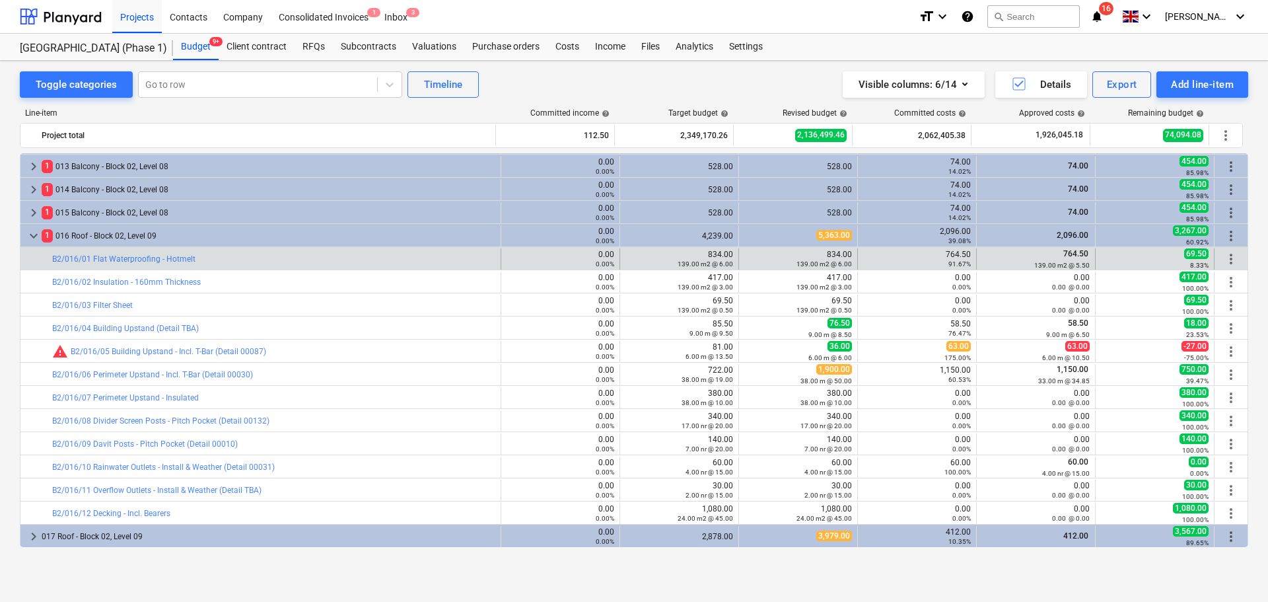
click at [320, 267] on div "bar_chart B2/016/01 Flat Waterproofing - Hotmelt" at bounding box center [273, 258] width 443 height 21
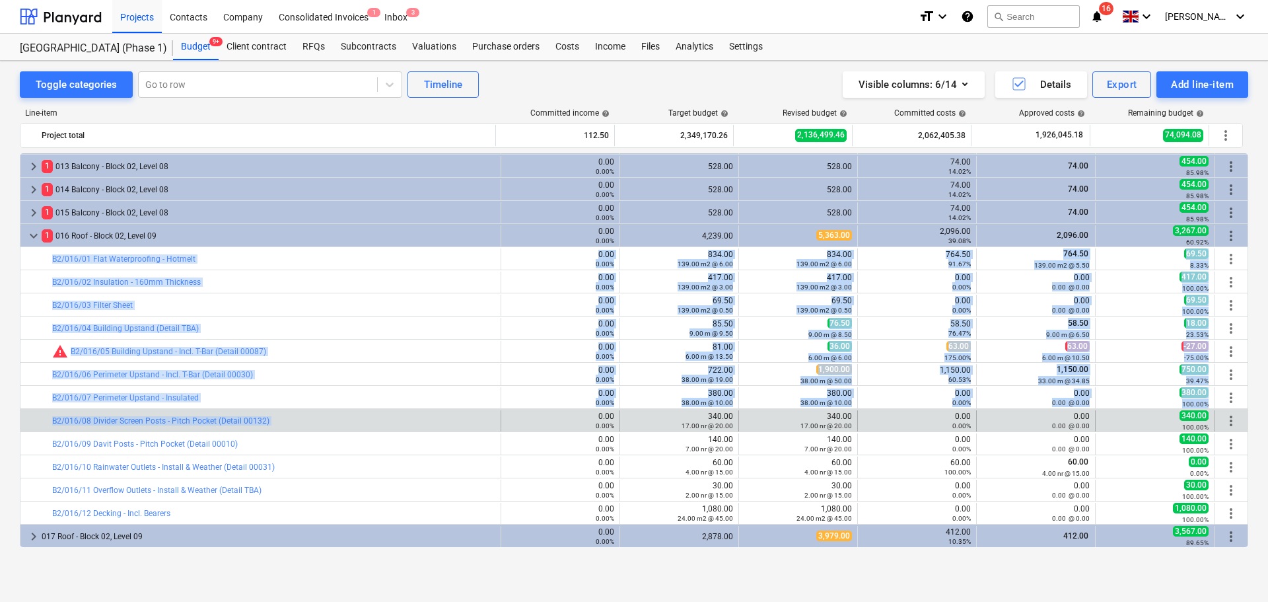
drag, startPoint x: 320, startPoint y: 267, endPoint x: 328, endPoint y: 427, distance: 159.4
click at [328, 427] on div "bar_chart B2/016/08 Divider Screen Posts - Pitch Pocket (Detail 00132)" at bounding box center [273, 420] width 443 height 21
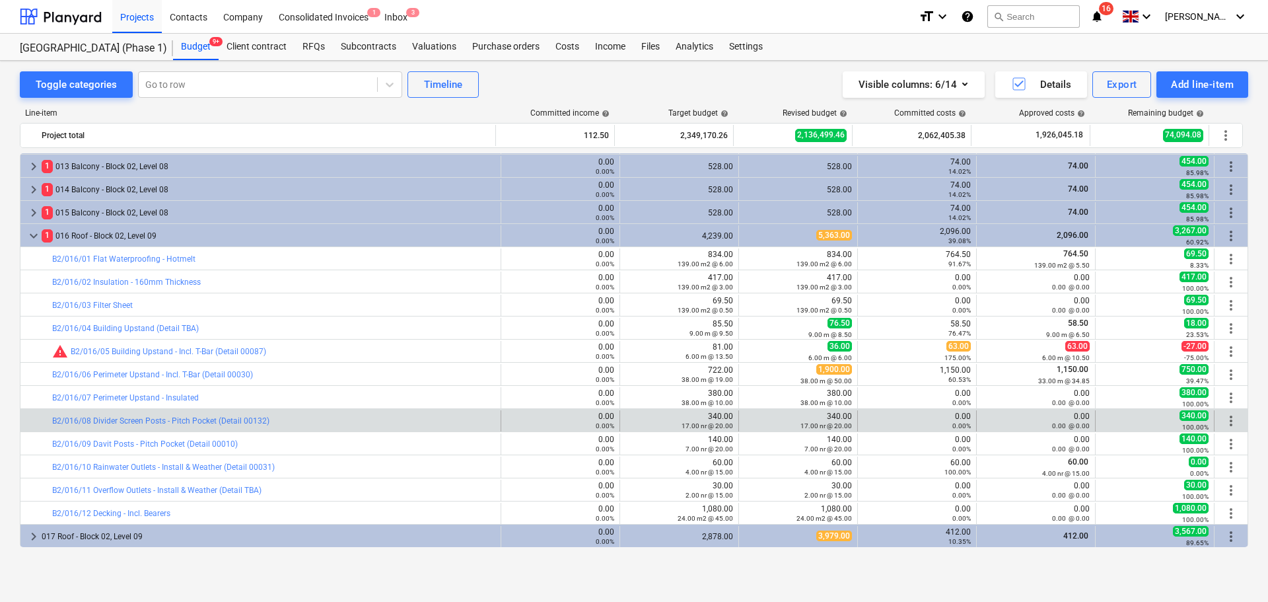
click at [328, 427] on div "bar_chart B2/016/08 Divider Screen Posts - Pitch Pocket (Detail 00132)" at bounding box center [273, 420] width 443 height 21
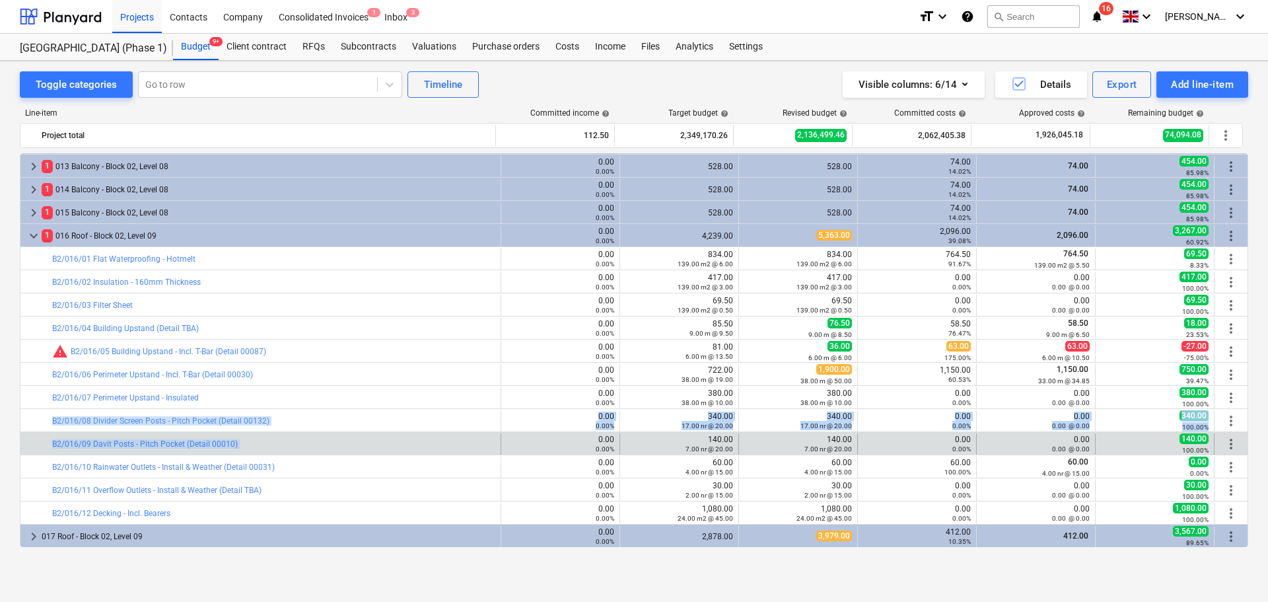
drag, startPoint x: 328, startPoint y: 427, endPoint x: 319, endPoint y: 437, distance: 14.0
click at [319, 437] on div "bar_chart B2/016/09 Davit Posts - Pitch Pocket (Detail 00010)" at bounding box center [273, 443] width 443 height 21
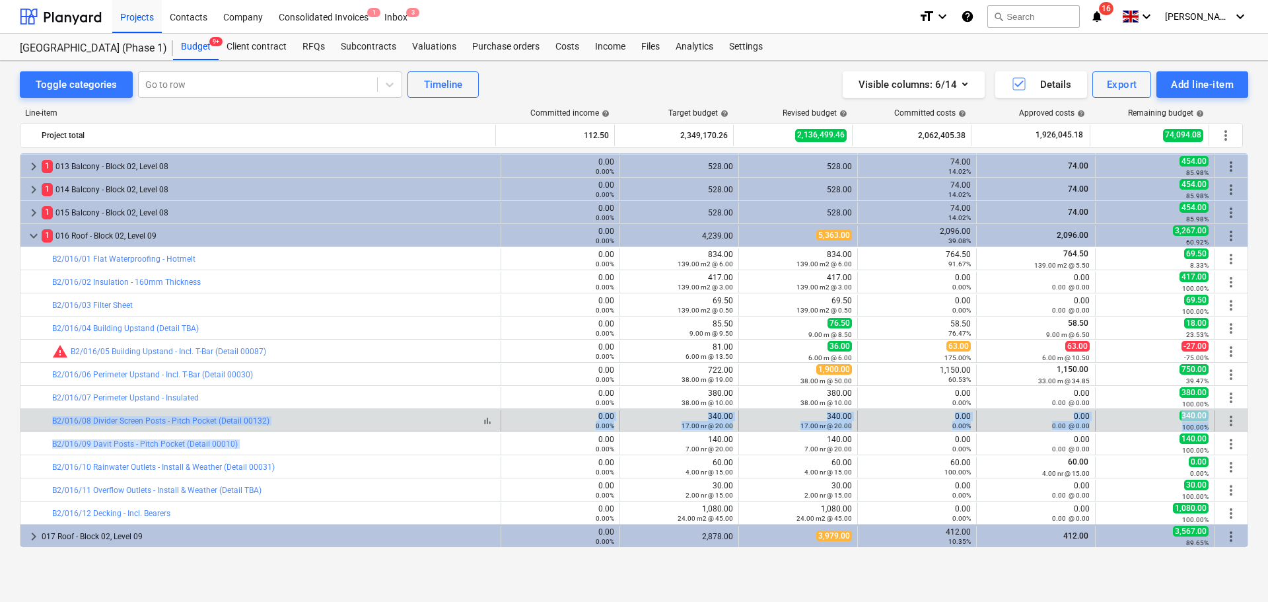
drag, startPoint x: 319, startPoint y: 437, endPoint x: 319, endPoint y: 423, distance: 14.5
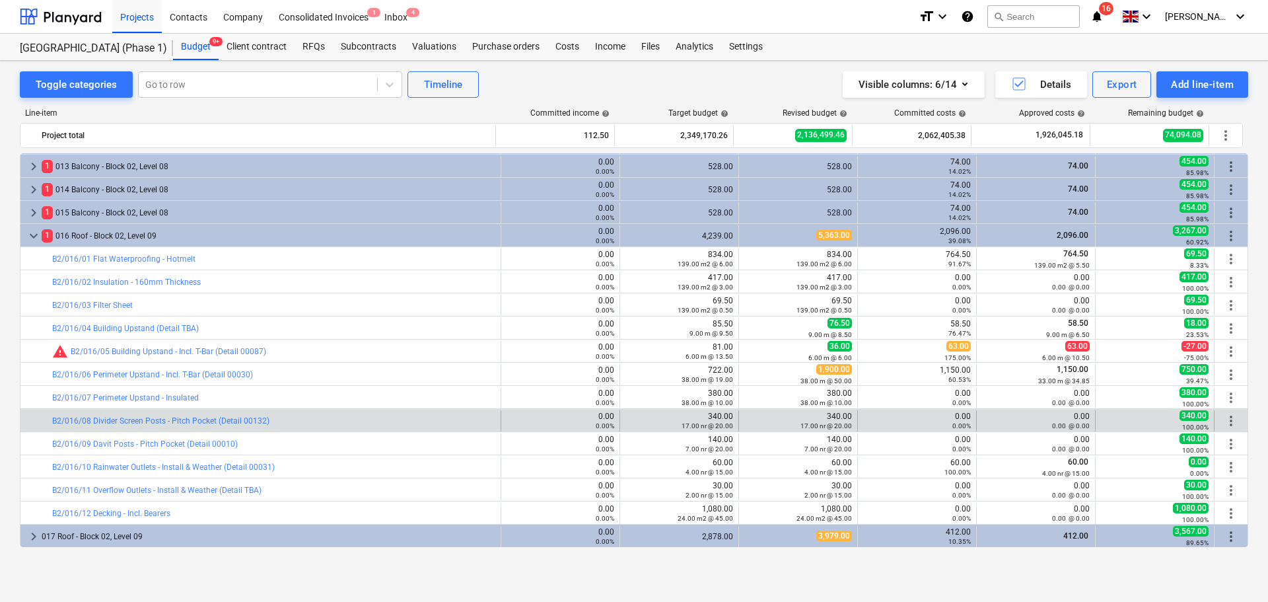
click at [245, 409] on div "bar_chart B2/016/08 Divider Screen Posts - Pitch Pocket (Detail 00132) 0.00 0.0…" at bounding box center [633, 420] width 1227 height 22
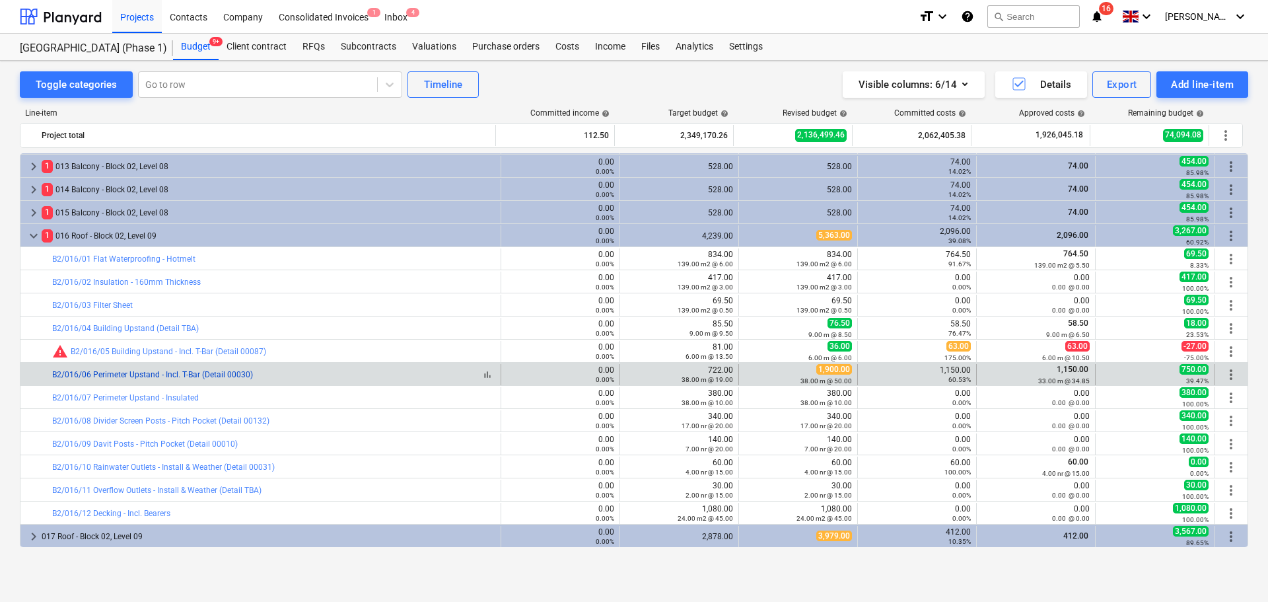
click at [193, 374] on link "B2/016/06 Perimeter Upstand - Incl. T-Bar (Detail 00030)" at bounding box center [152, 374] width 201 height 9
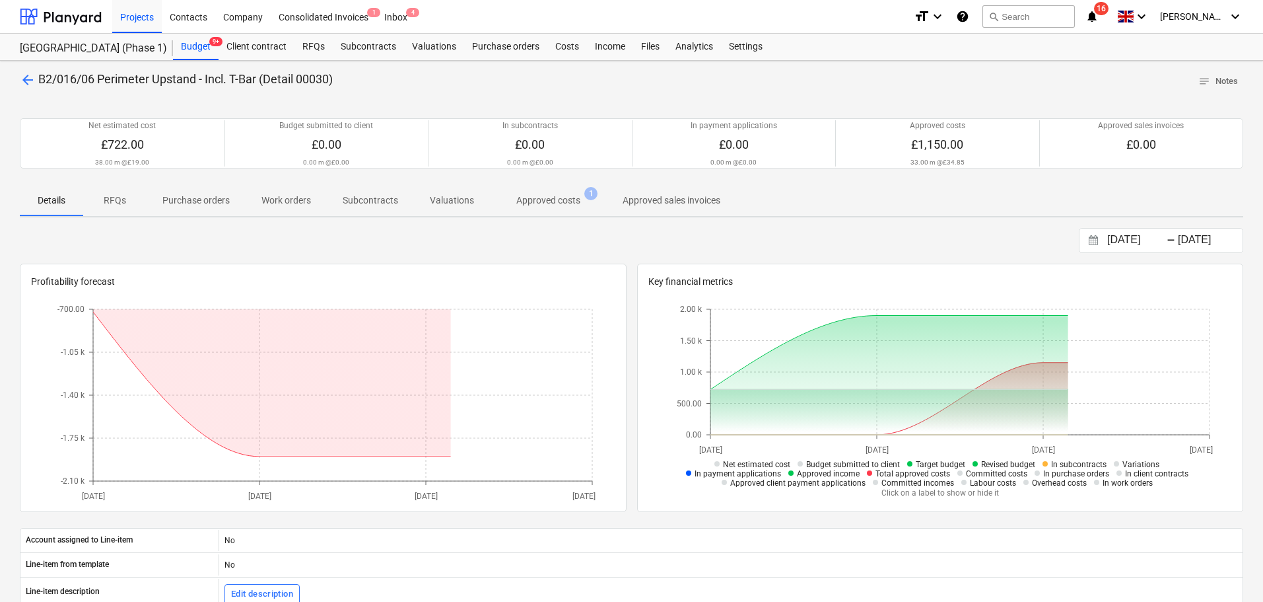
click at [530, 200] on p "Approved costs" at bounding box center [548, 200] width 64 height 14
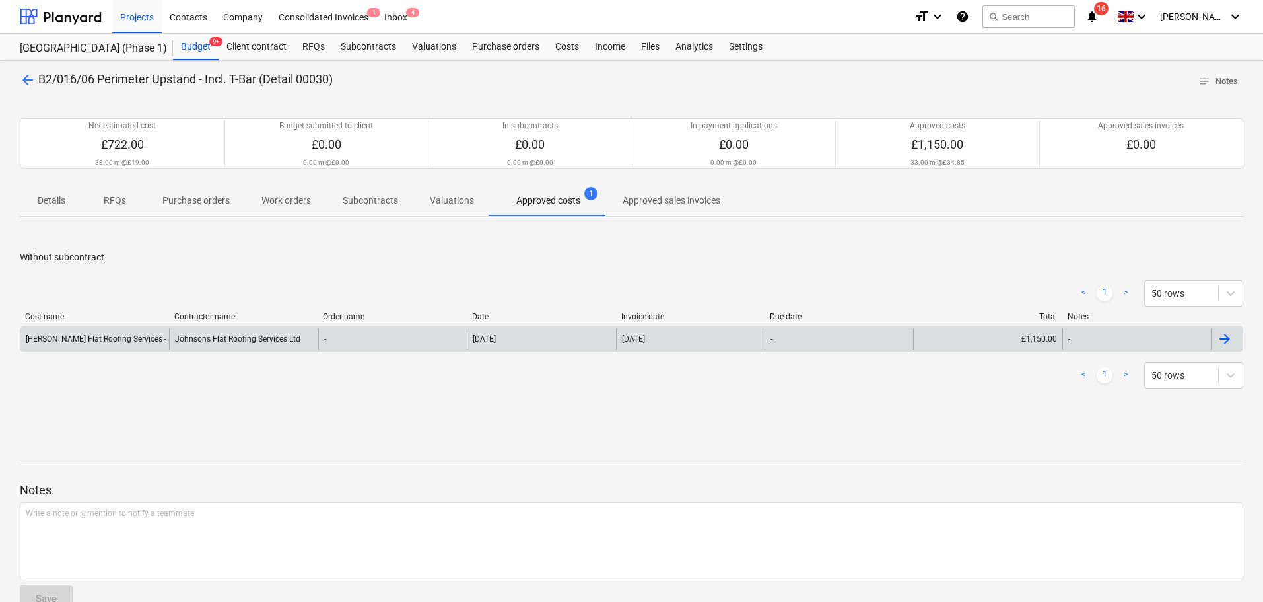
click at [158, 341] on div "[PERSON_NAME] Flat Roofing Services - Inv-0034" at bounding box center [113, 338] width 174 height 9
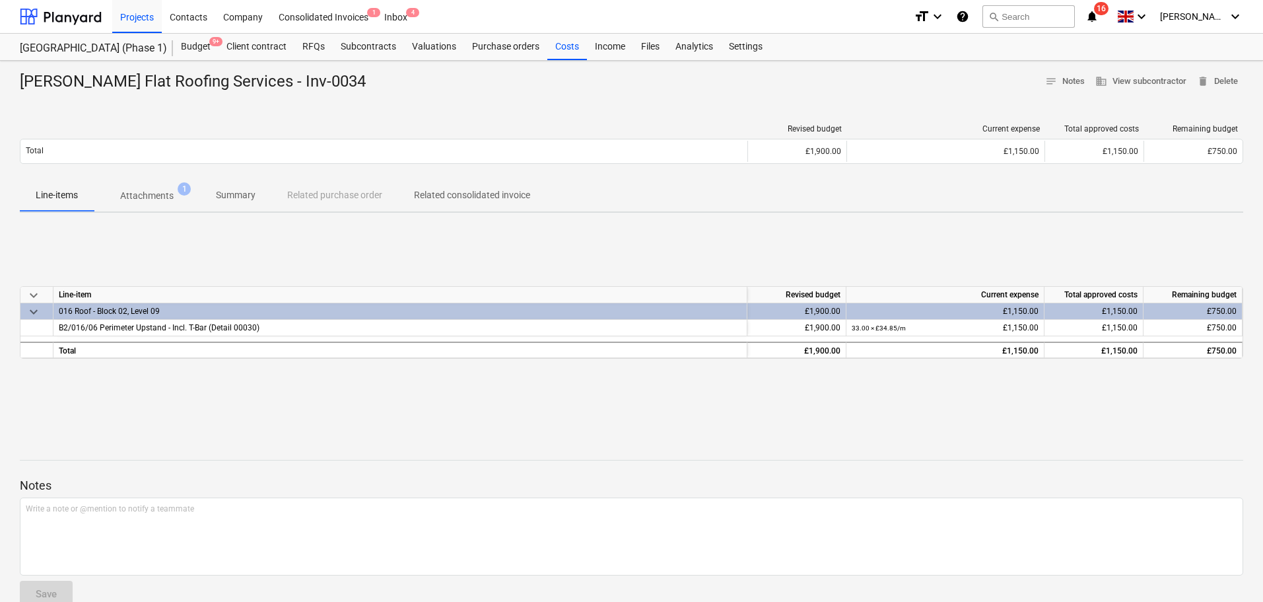
click at [160, 195] on p "Attachments" at bounding box center [146, 196] width 53 height 14
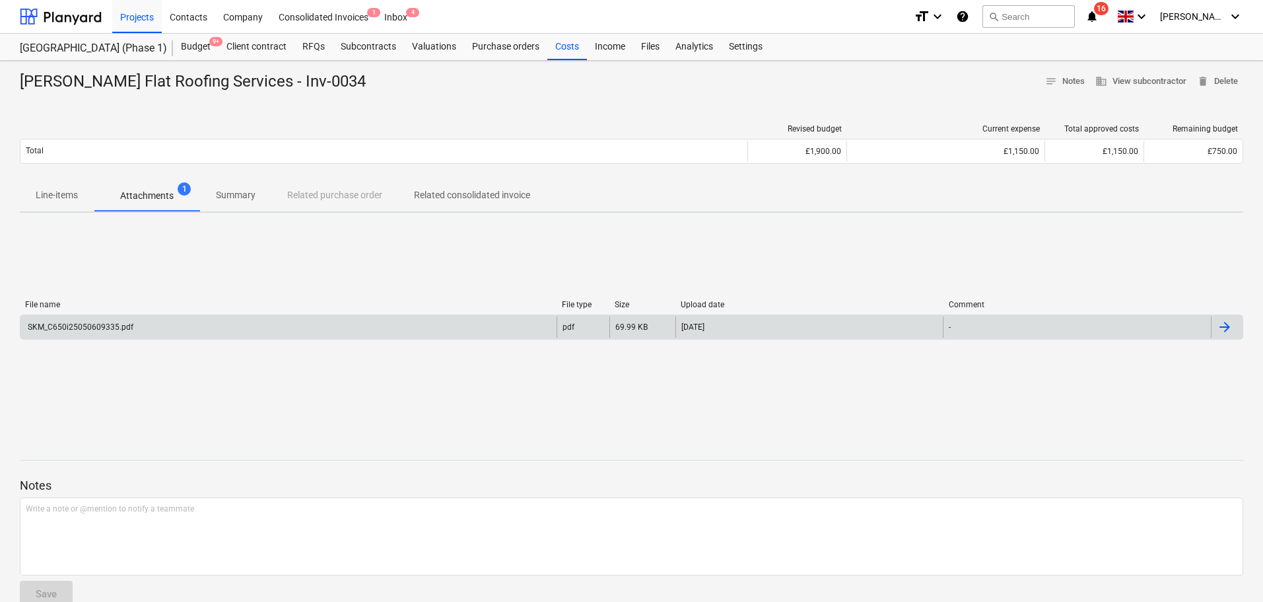
click at [156, 322] on div "SKM_C650i25050609335.pdf" at bounding box center [288, 326] width 536 height 21
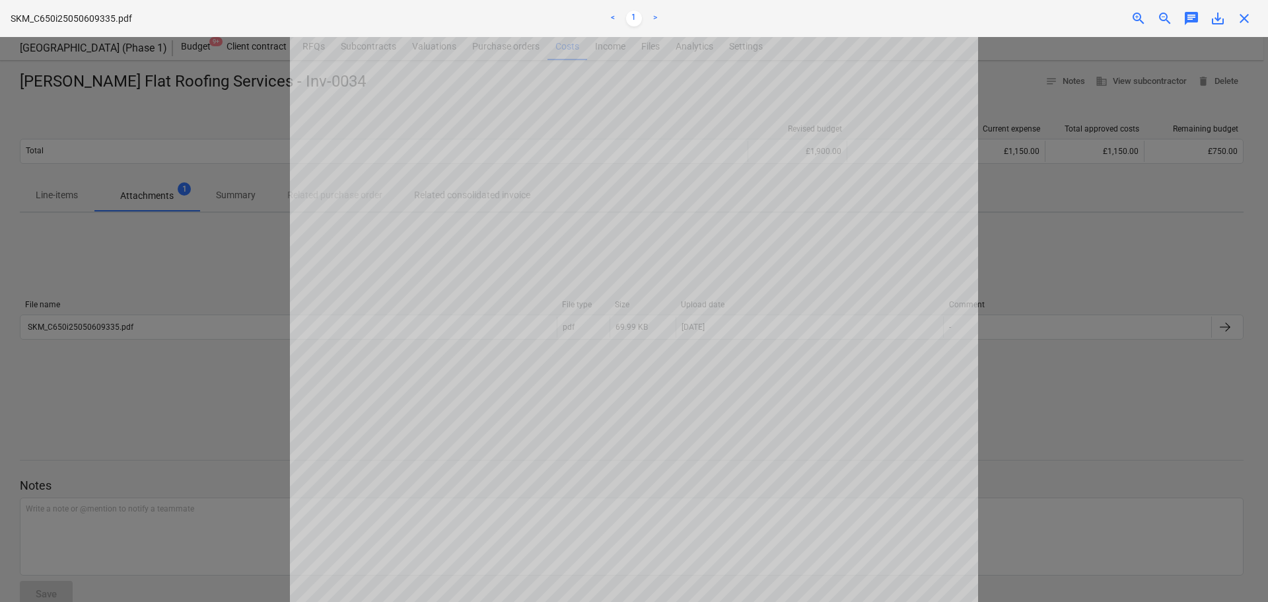
scroll to position [108, 0]
click at [228, 214] on div at bounding box center [634, 319] width 1268 height 565
drag, startPoint x: 1239, startPoint y: 17, endPoint x: 1207, endPoint y: 42, distance: 41.4
click at [1240, 17] on span "close" at bounding box center [1244, 19] width 16 height 16
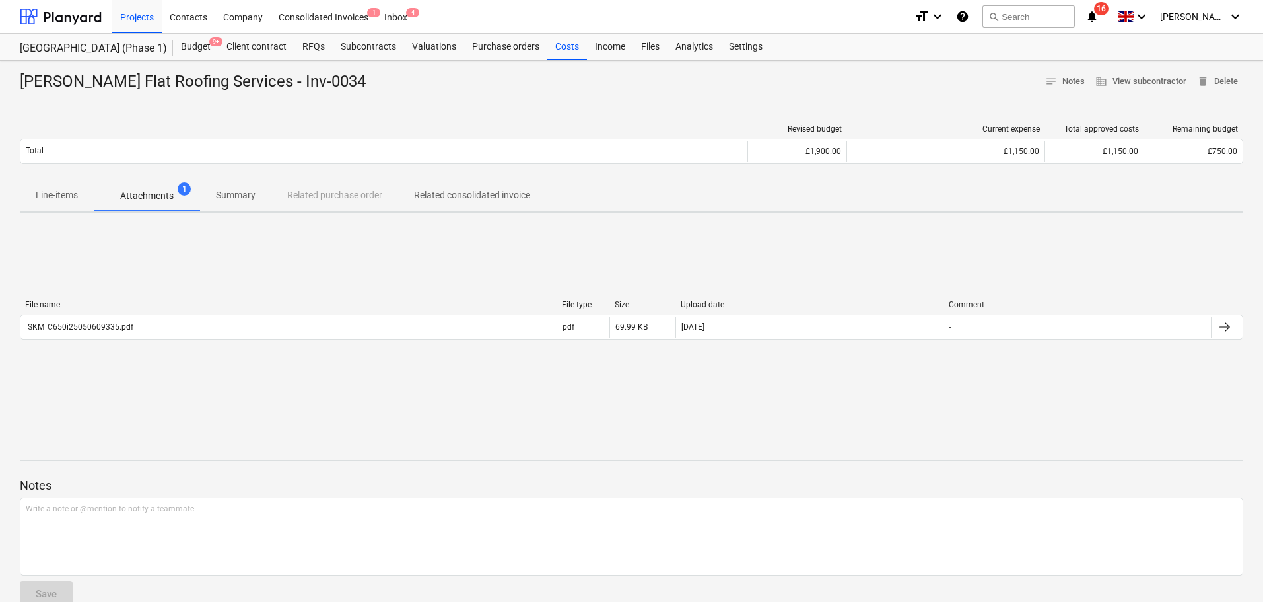
click at [243, 203] on span "Summary" at bounding box center [235, 195] width 71 height 22
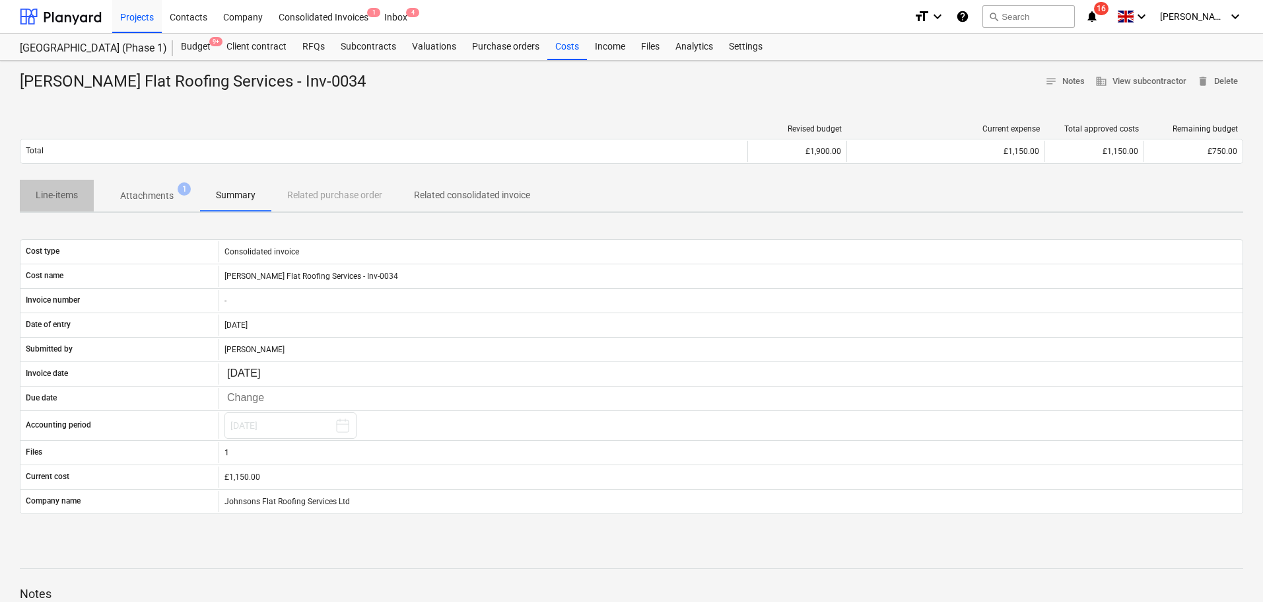
click at [82, 184] on span "Line-items" at bounding box center [57, 195] width 74 height 22
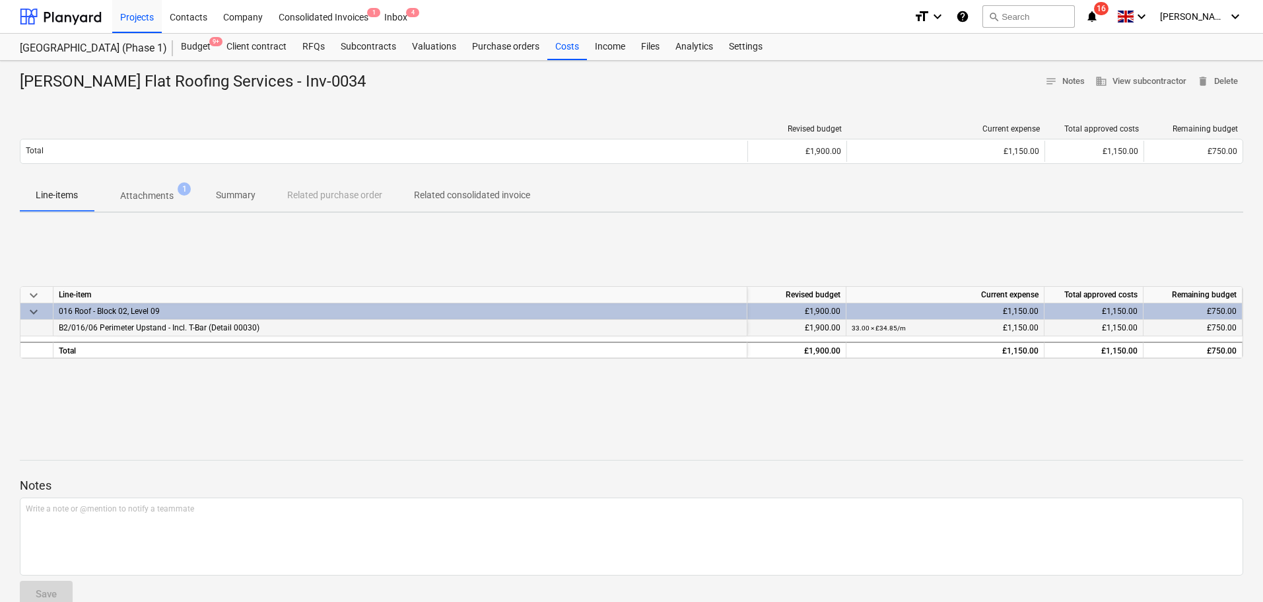
click at [223, 333] on div "B2/016/06 Perimeter Upstand - Incl. T-Bar (Detail 00030)" at bounding box center [400, 328] width 694 height 17
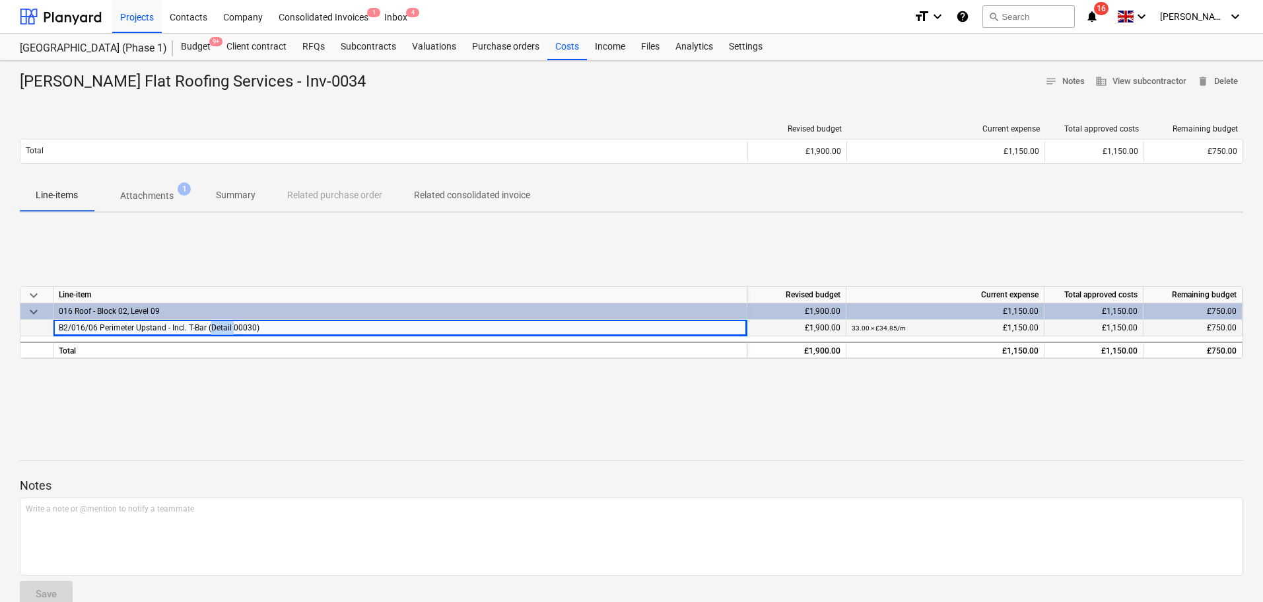
click at [223, 333] on div "B2/016/06 Perimeter Upstand - Incl. T-Bar (Detail 00030)" at bounding box center [400, 328] width 694 height 17
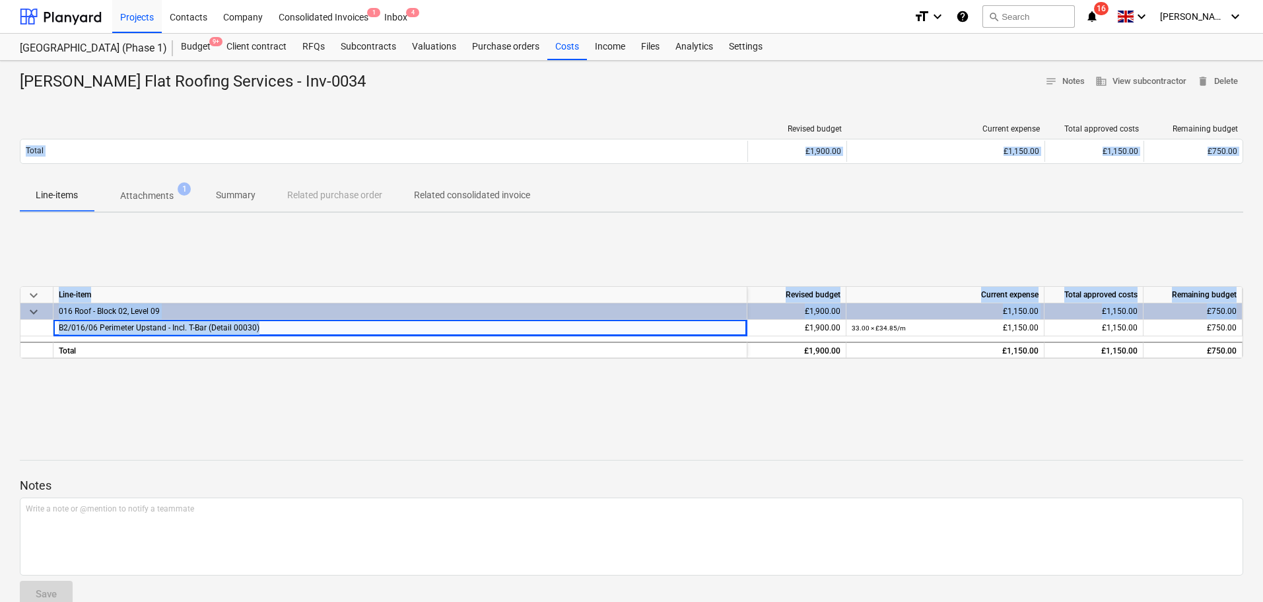
drag, startPoint x: 223, startPoint y: 333, endPoint x: 453, endPoint y: 92, distance: 333.0
click at [452, 92] on div "[PERSON_NAME] Flat Roofing Services - Inv-0034 notes Notes business View subcon…" at bounding box center [631, 344] width 1263 height 567
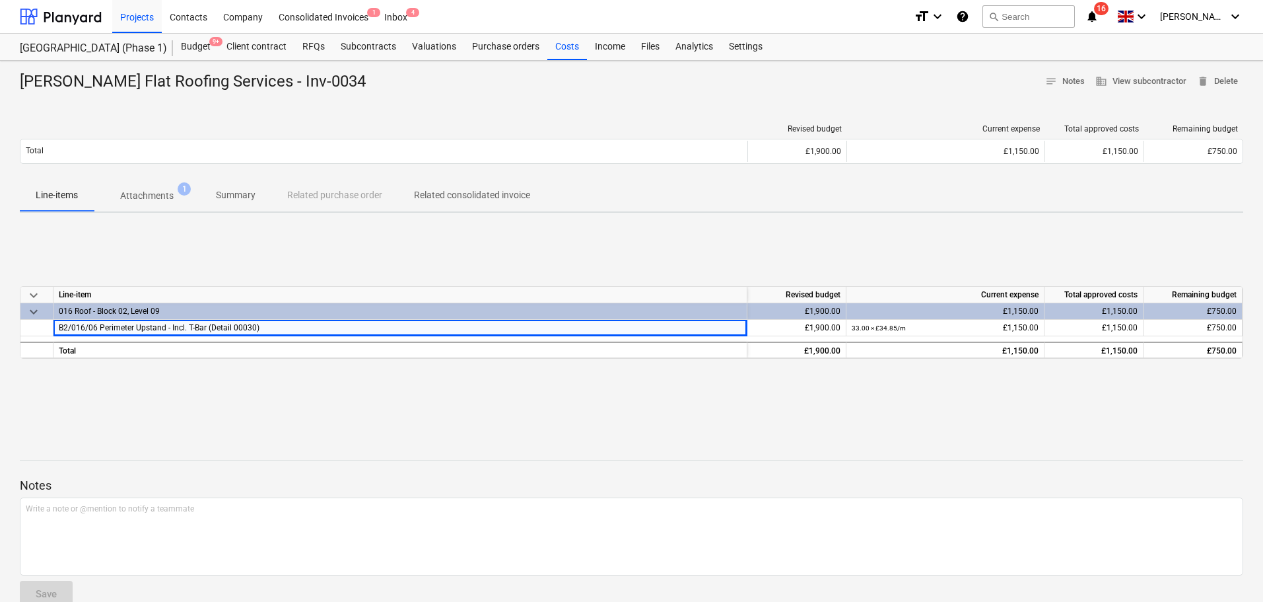
click at [455, 91] on div "[PERSON_NAME] Flat Roofing Services - Inv-0034 notes Notes business View subcon…" at bounding box center [632, 81] width 1224 height 21
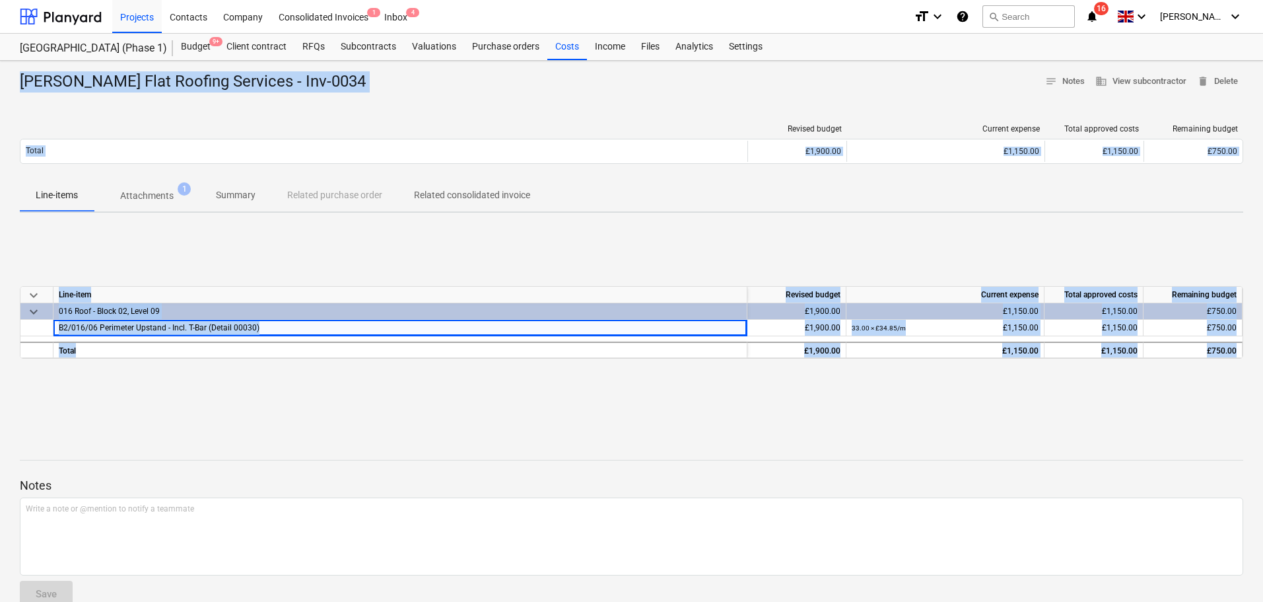
drag, startPoint x: 455, startPoint y: 91, endPoint x: 516, endPoint y: 472, distance: 385.3
click at [516, 472] on div "[PERSON_NAME] Flat Roofing Services - Inv-0034 notes Notes business View subcon…" at bounding box center [631, 344] width 1263 height 567
click at [503, 419] on div "keyboard_arrow_down Line-item Revised budget Current expense Total approved cos…" at bounding box center [632, 322] width 1224 height 198
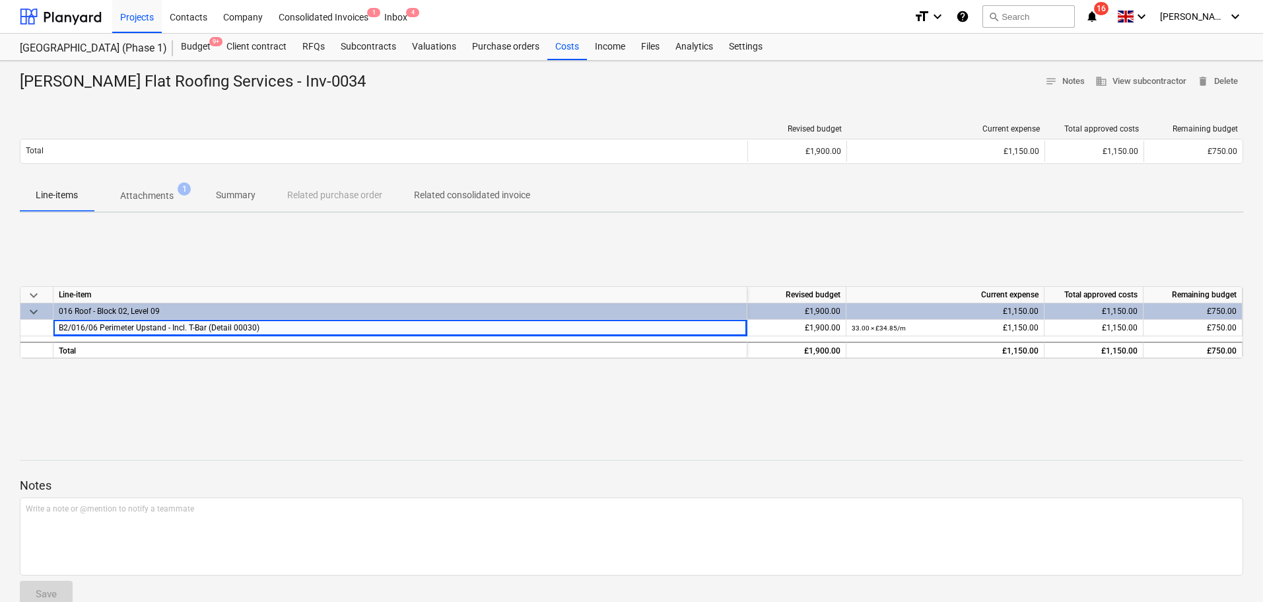
click at [144, 192] on p "Attachments" at bounding box center [146, 196] width 53 height 14
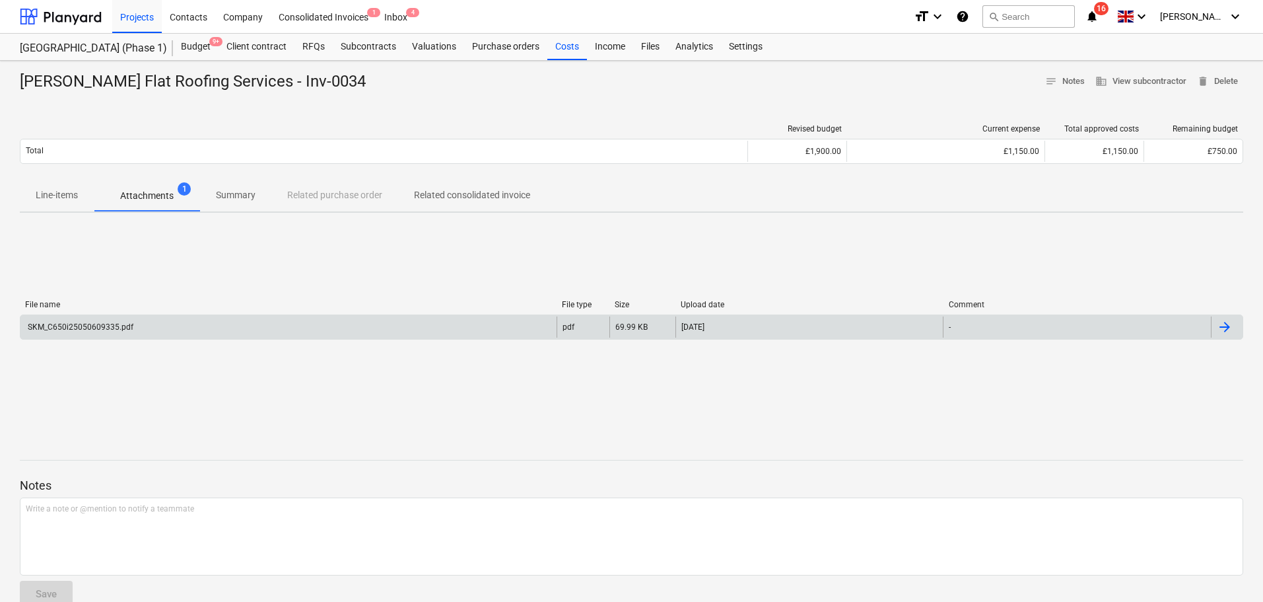
click at [219, 332] on div "SKM_C650i25050609335.pdf" at bounding box center [288, 326] width 536 height 21
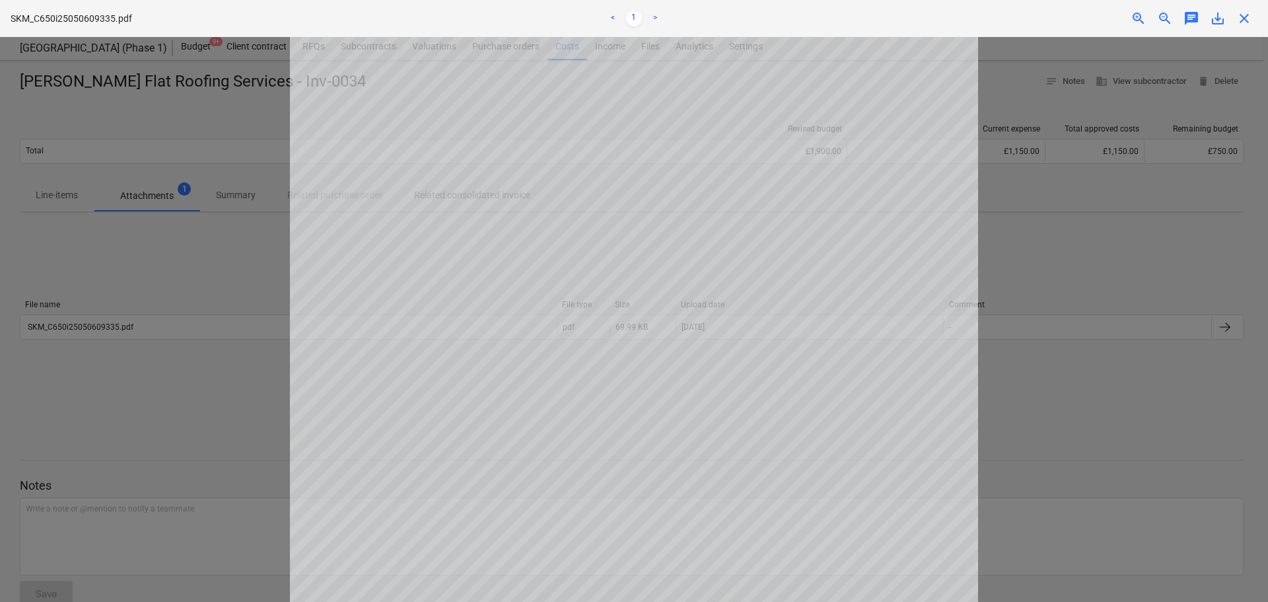
click at [1246, 13] on span "close" at bounding box center [1244, 19] width 16 height 16
